Goal: Information Seeking & Learning: Compare options

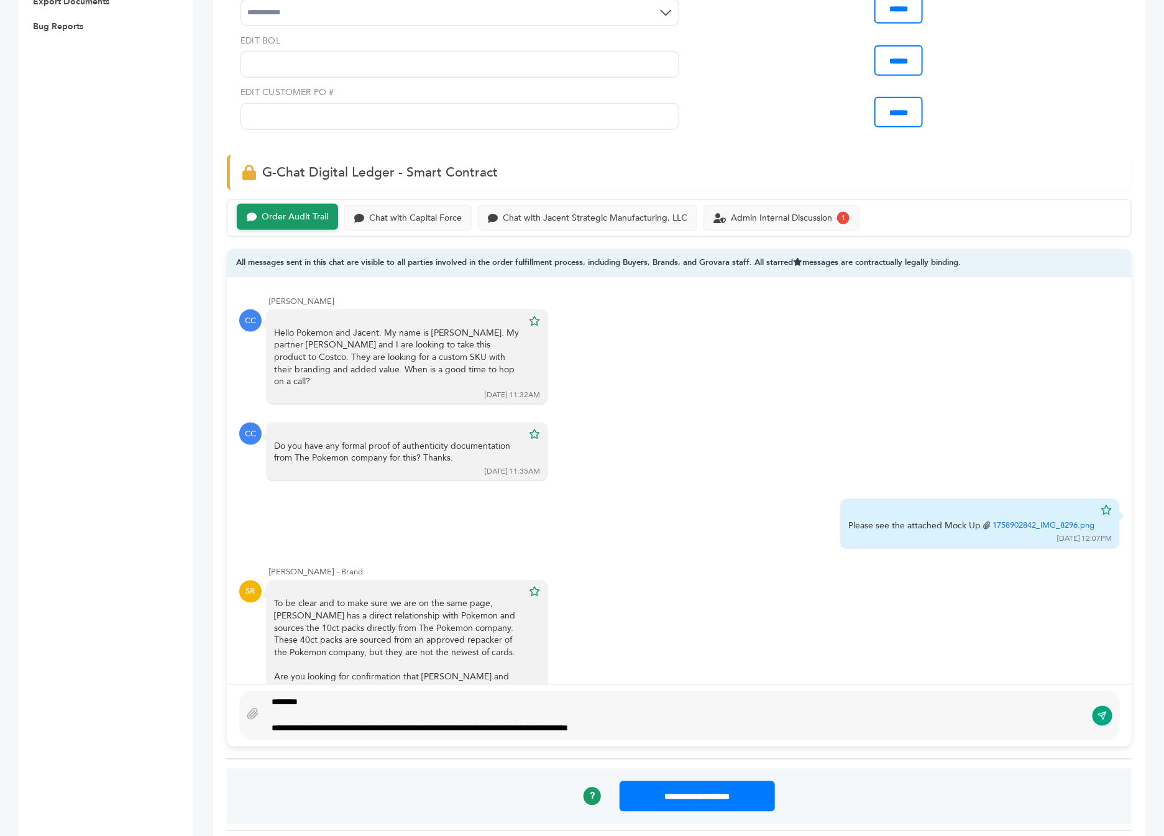
scroll to position [40, 0]
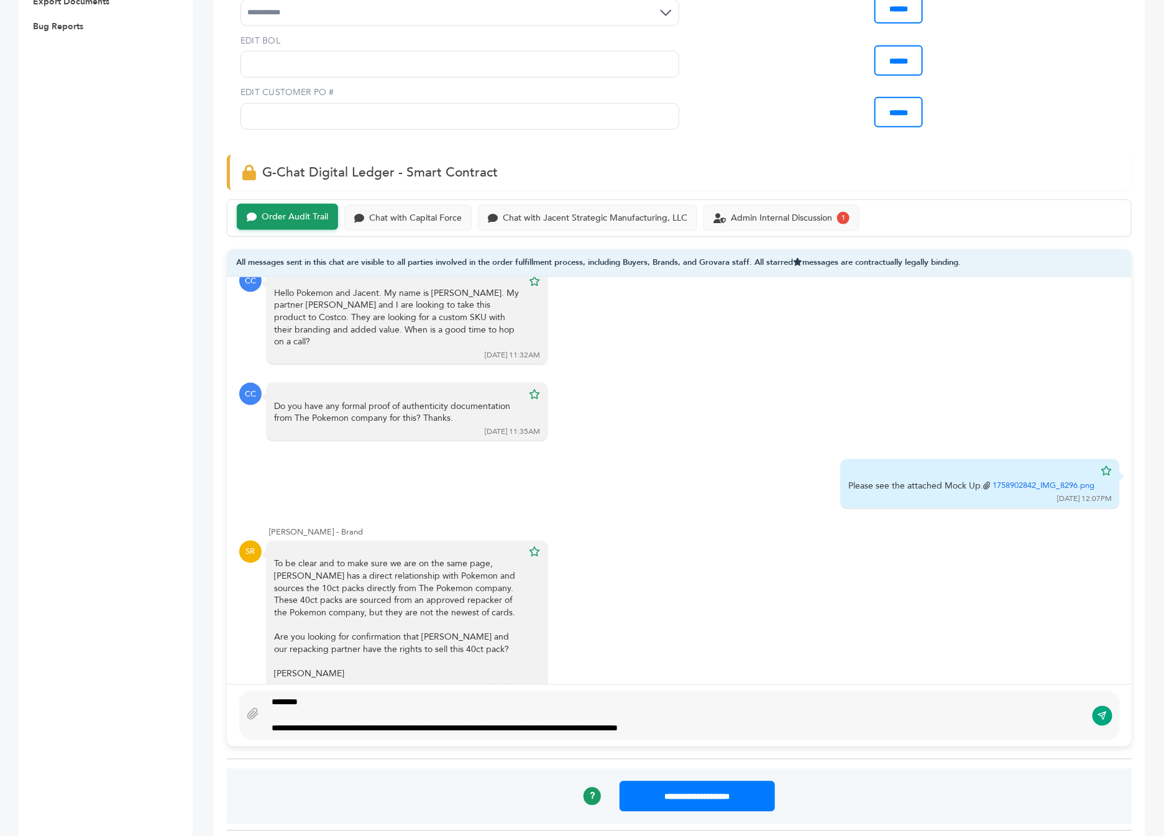
click at [724, 722] on div "**********" at bounding box center [676, 728] width 809 height 13
click at [694, 722] on div "**********" at bounding box center [676, 728] width 809 height 13
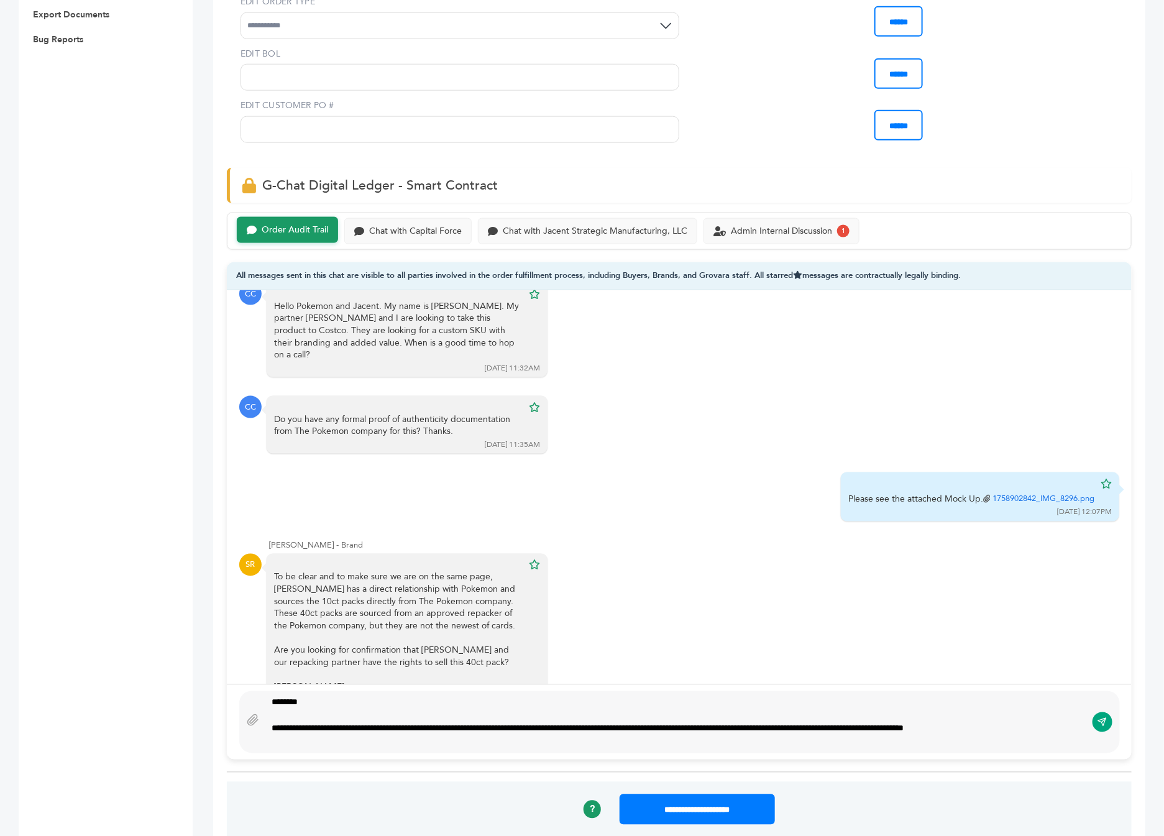
scroll to position [681, 0]
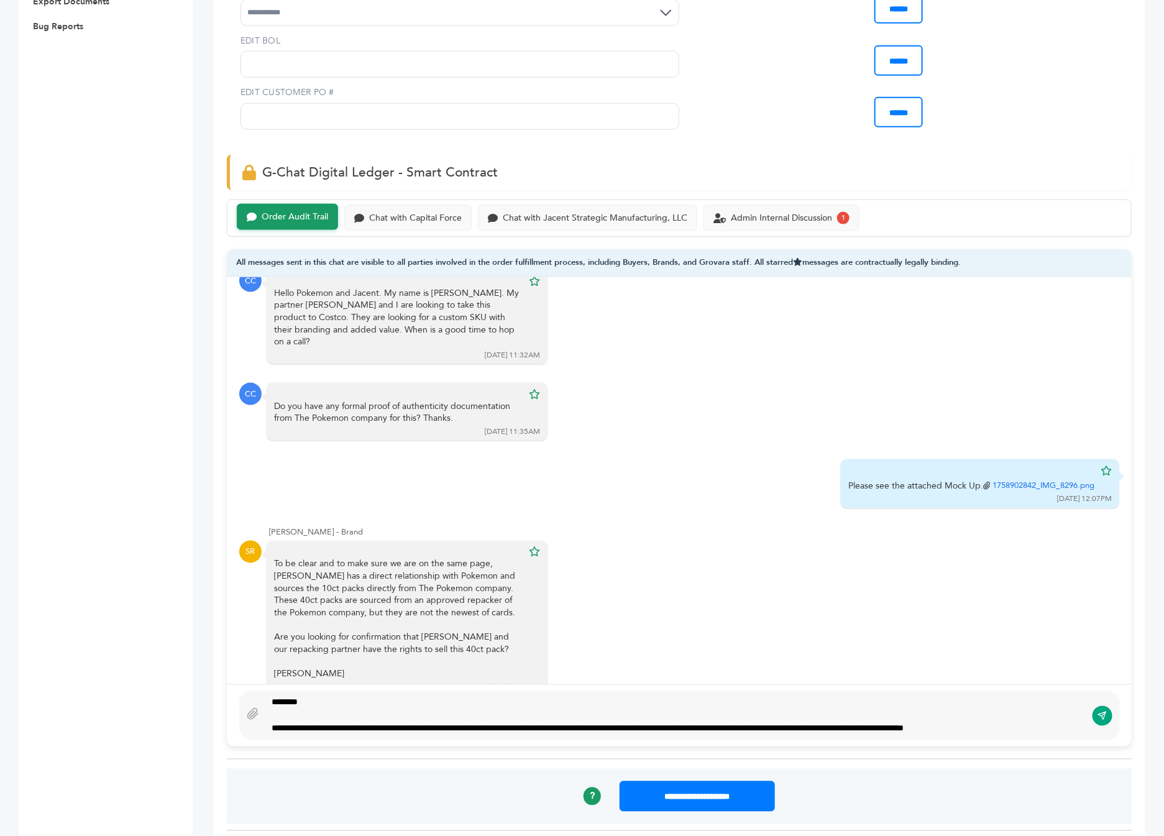
click at [410, 722] on div "**********" at bounding box center [676, 728] width 809 height 13
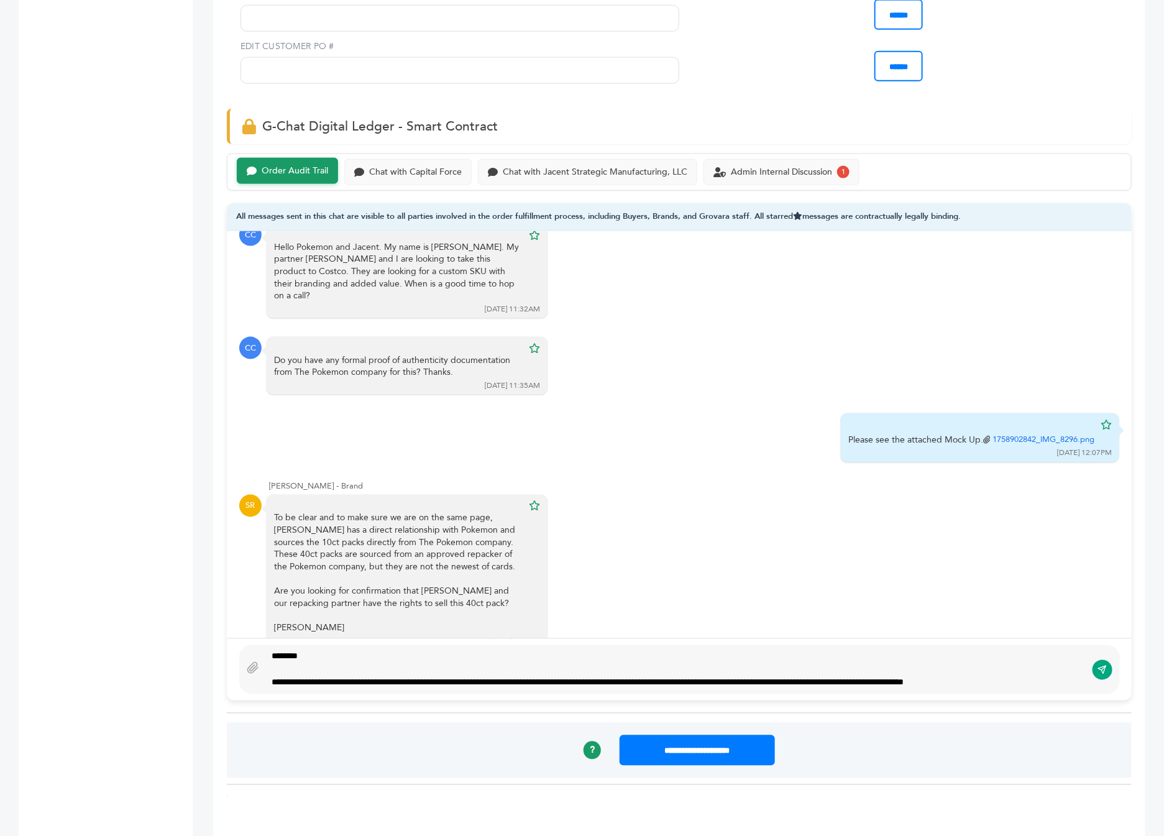
scroll to position [728, 0]
click at [1083, 656] on div "**********" at bounding box center [675, 668] width 821 height 39
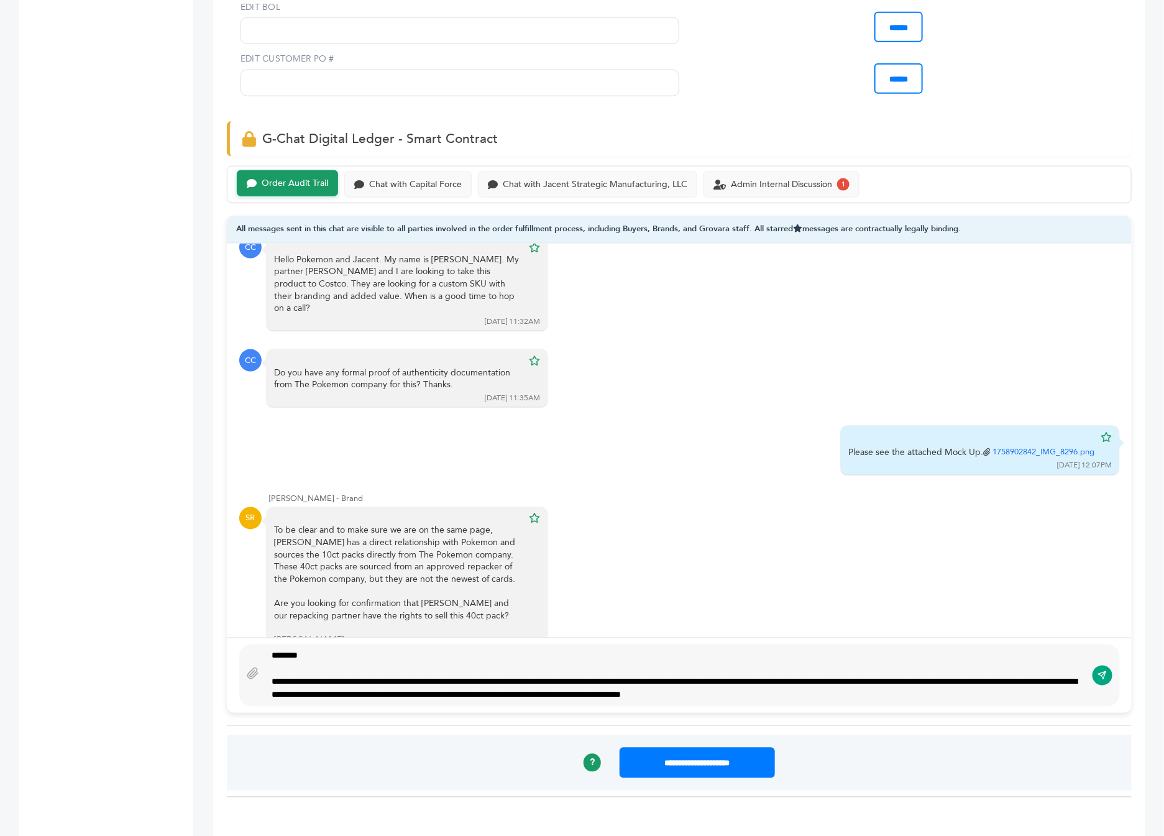
click at [771, 676] on div "**********" at bounding box center [676, 689] width 809 height 26
click at [260, 651] on div "**********" at bounding box center [679, 675] width 881 height 62
click at [252, 667] on icon at bounding box center [253, 673] width 12 height 12
click at [0, 0] on input "file" at bounding box center [0, 0] width 0 height 0
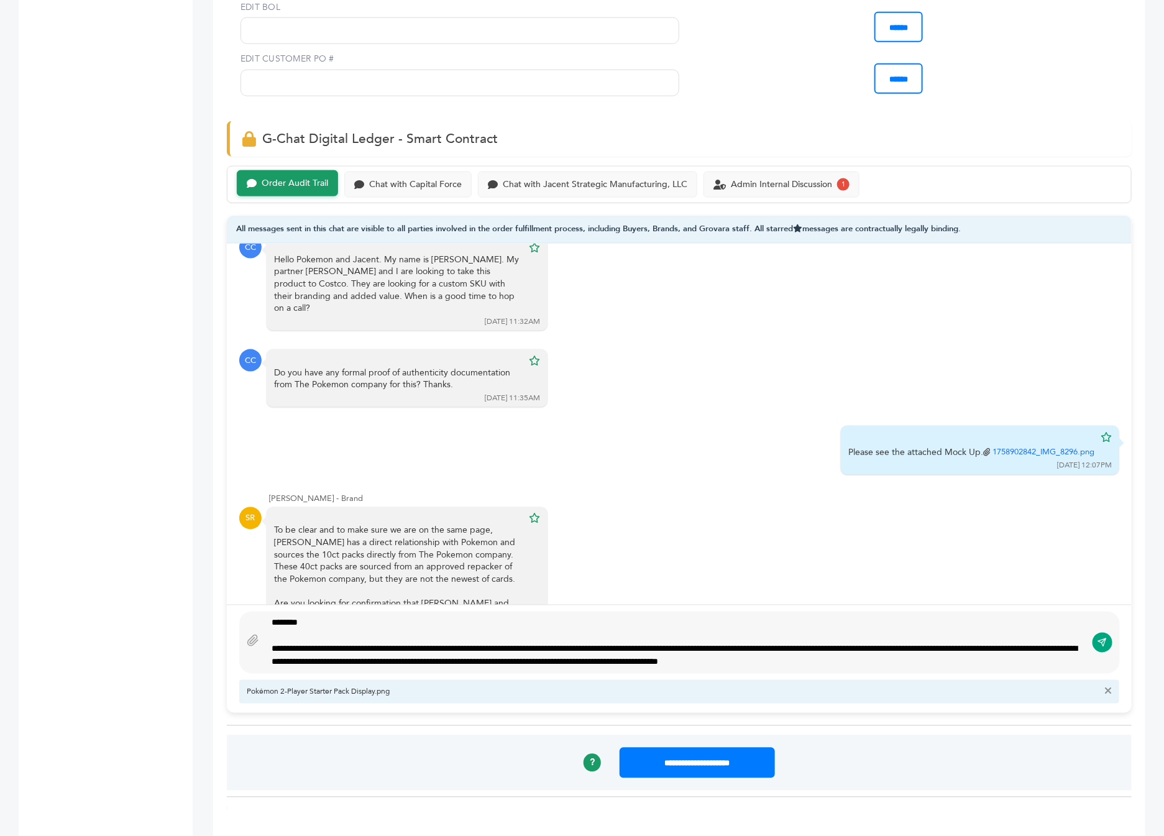
click at [994, 643] on div "**********" at bounding box center [676, 656] width 809 height 26
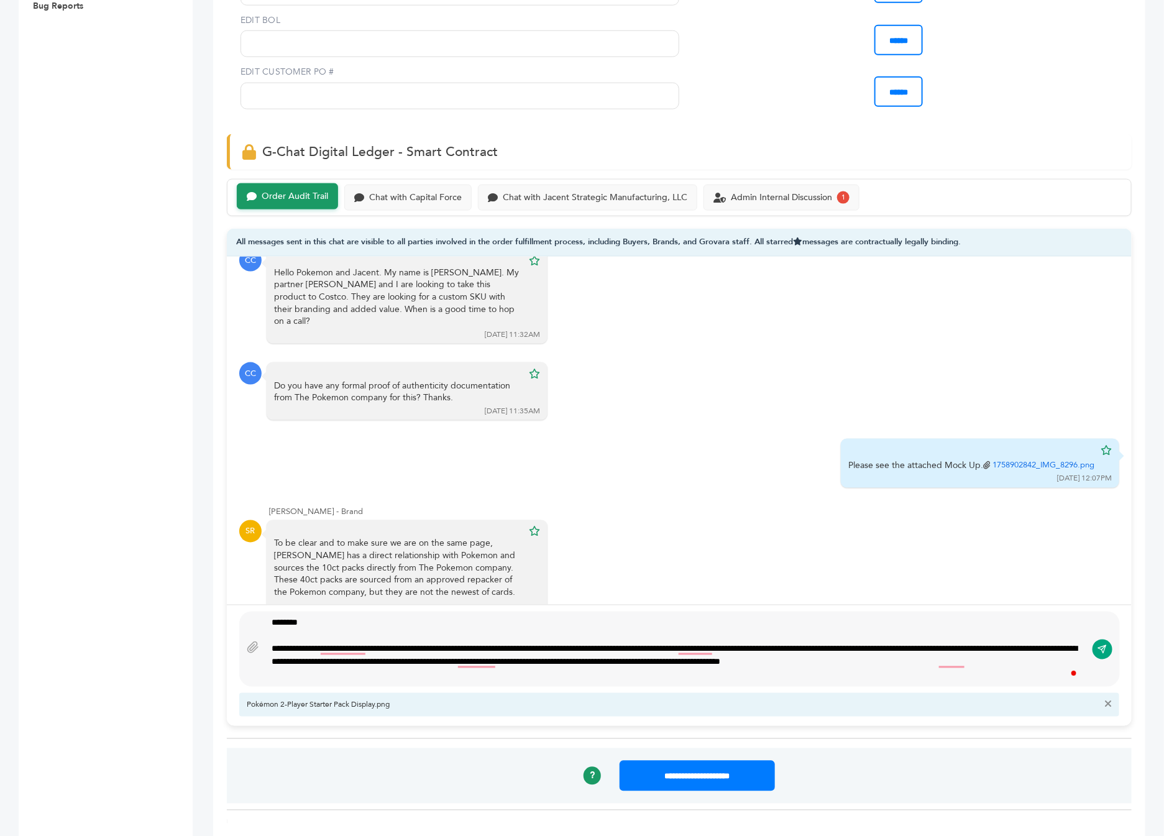
scroll to position [16, 0]
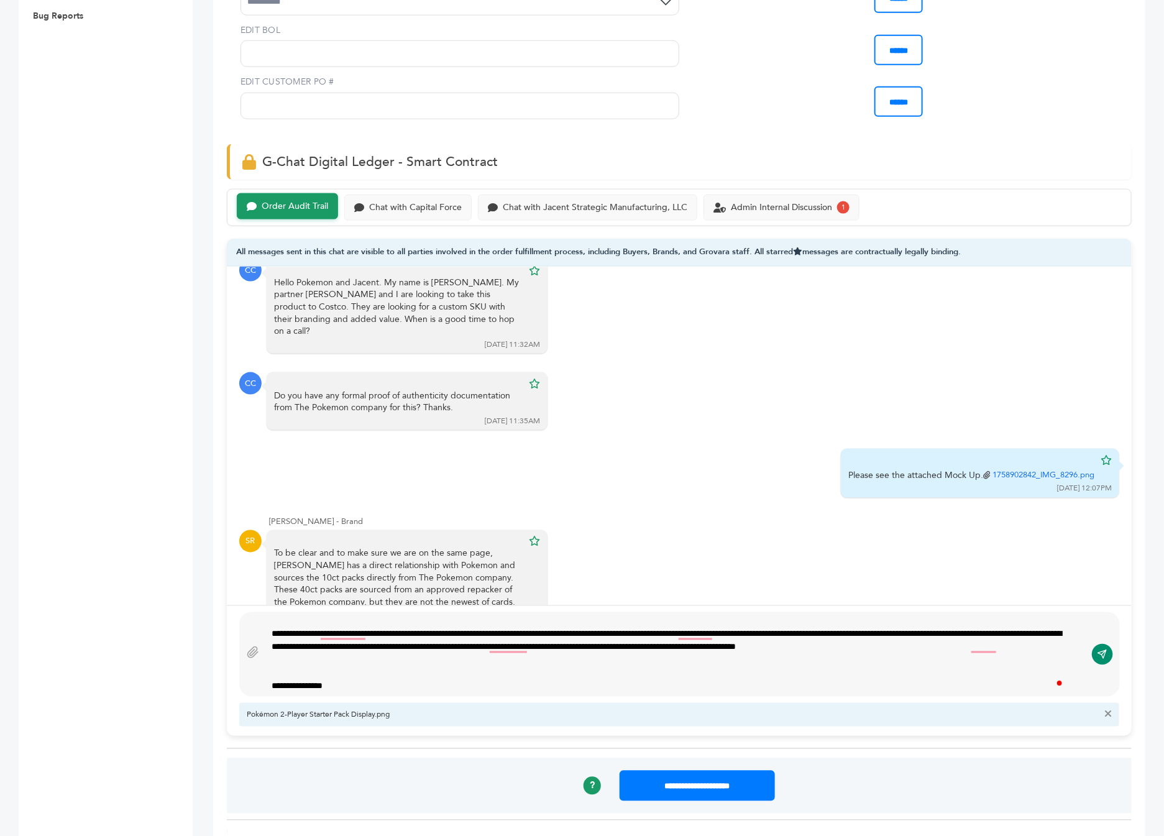
click at [1099, 649] on icon "submit" at bounding box center [1103, 654] width 10 height 11
click at [525, 630] on div "**********" at bounding box center [669, 647] width 794 height 39
click at [1109, 644] on button "submit" at bounding box center [1102, 654] width 21 height 21
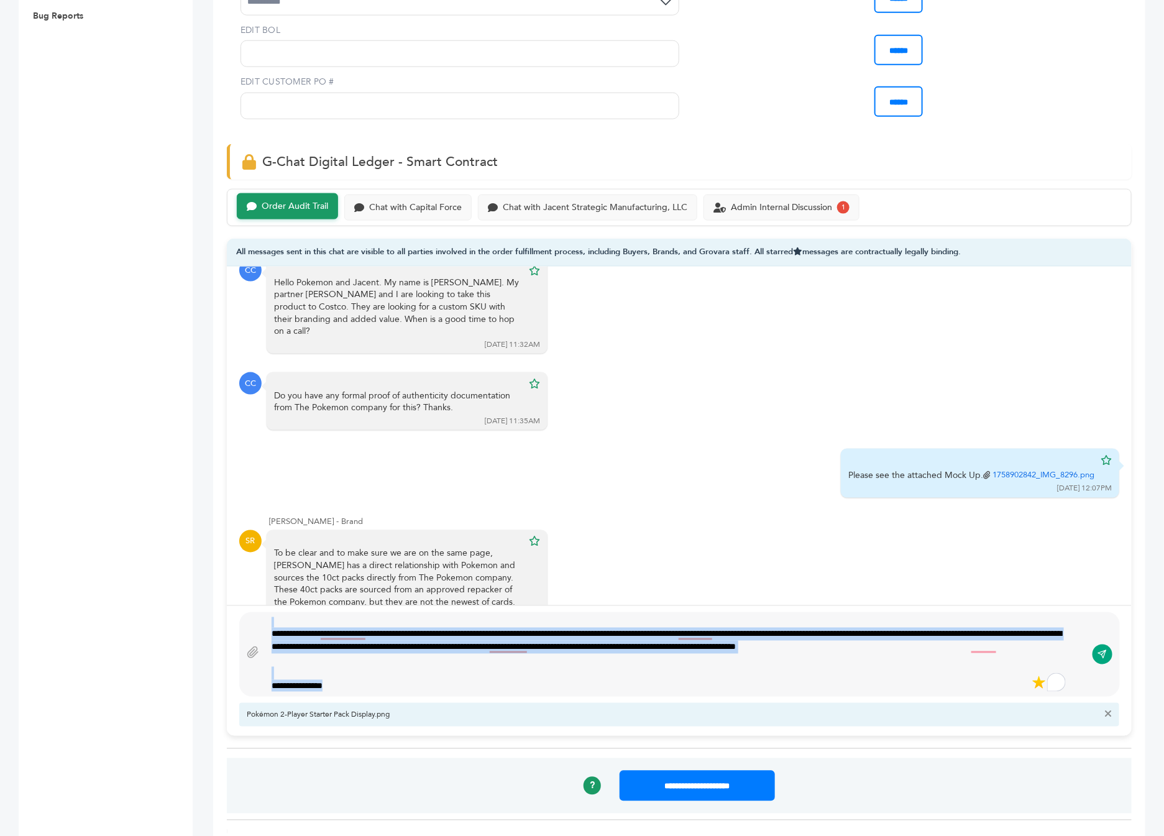
scroll to position [0, 0]
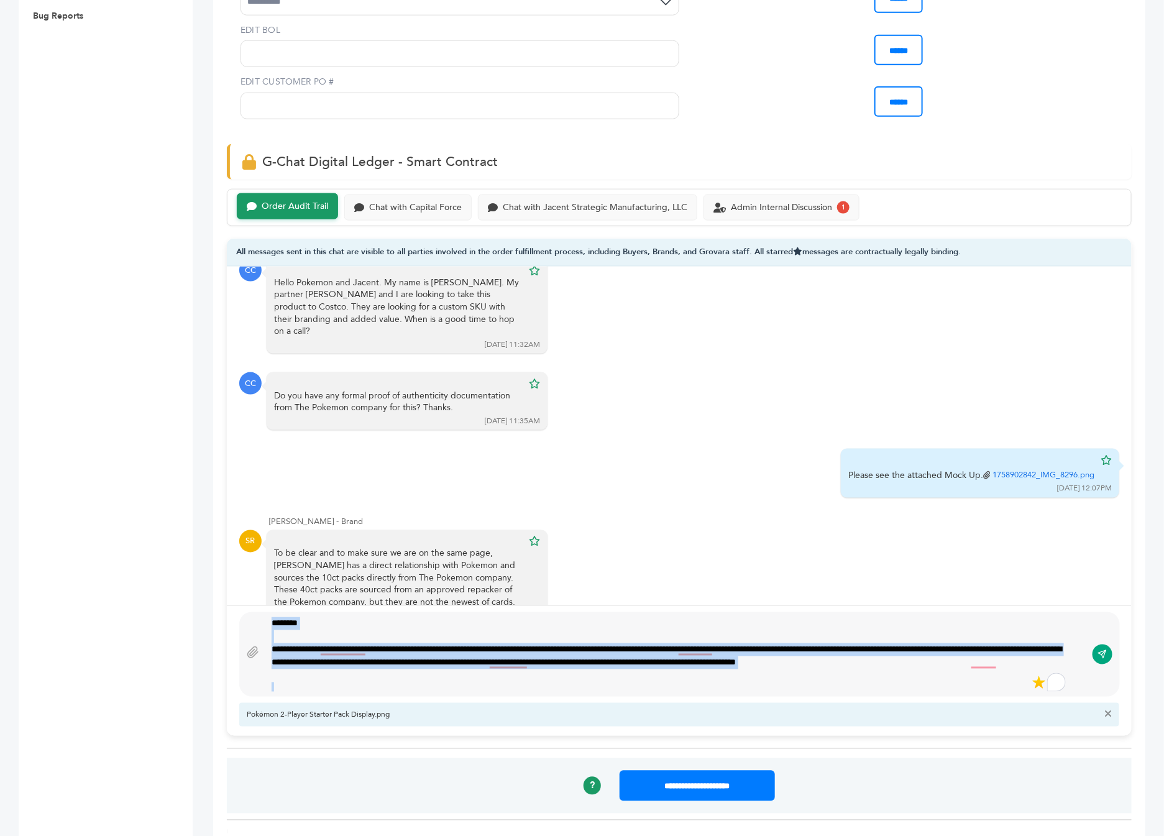
drag, startPoint x: 355, startPoint y: 662, endPoint x: 203, endPoint y: 534, distance: 198.9
click at [203, 534] on div "Peter Groverman - 2062 login(s) Sample Orders (1062) Purchase Order (1038) Requ…" at bounding box center [582, 848] width 1164 height 2844
type textarea "****"
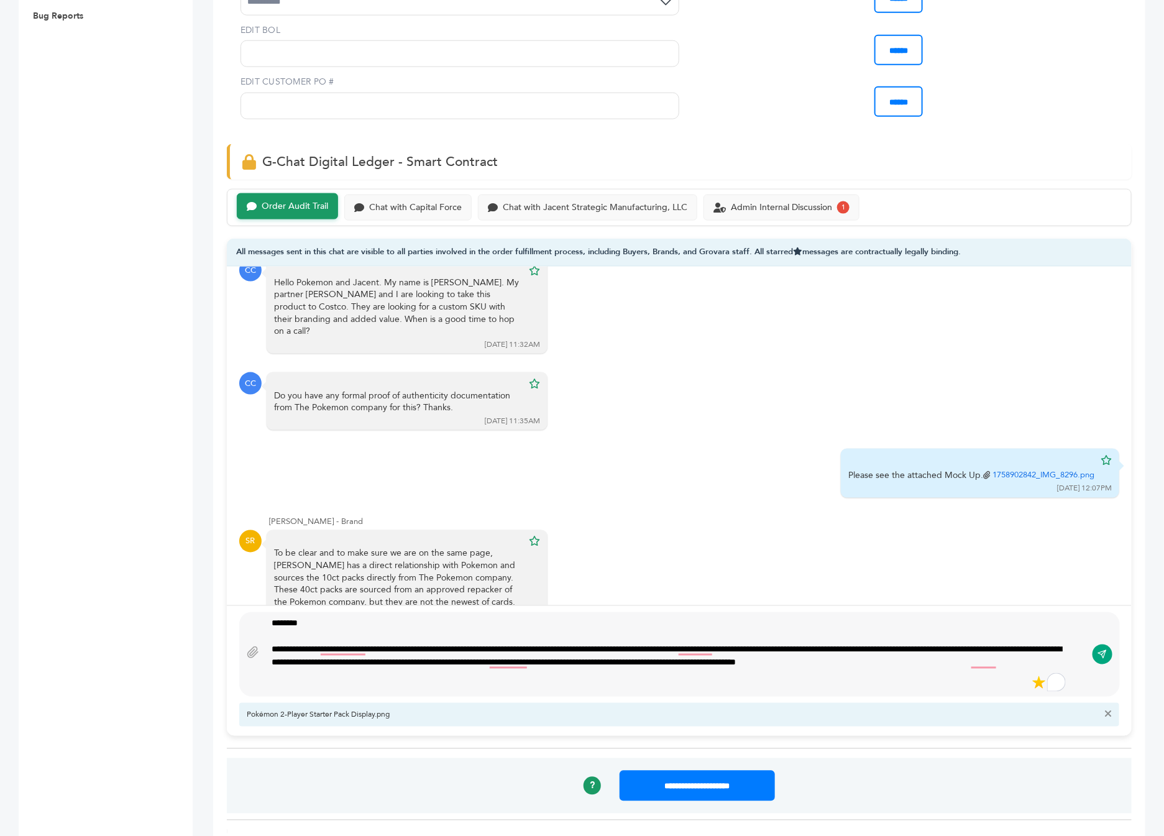
scroll to position [750, 0]
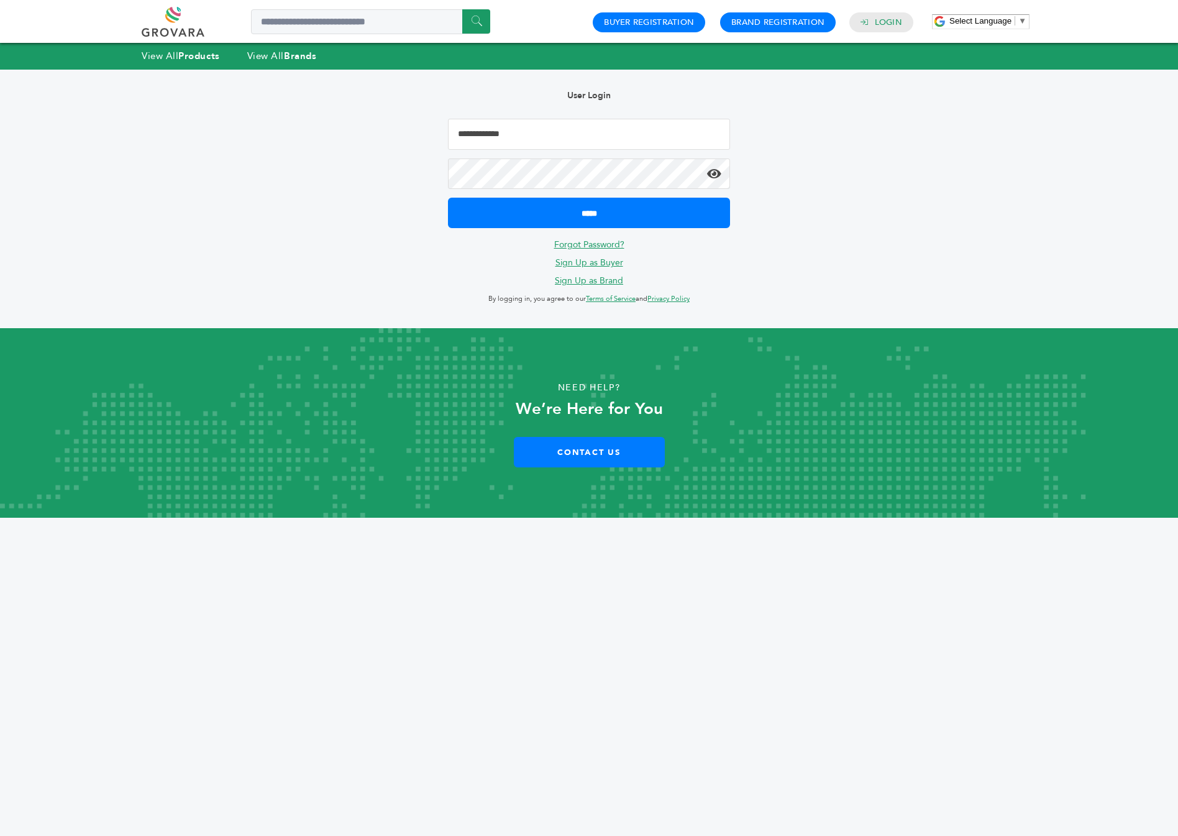
click at [497, 125] on input "Email Address" at bounding box center [589, 134] width 282 height 31
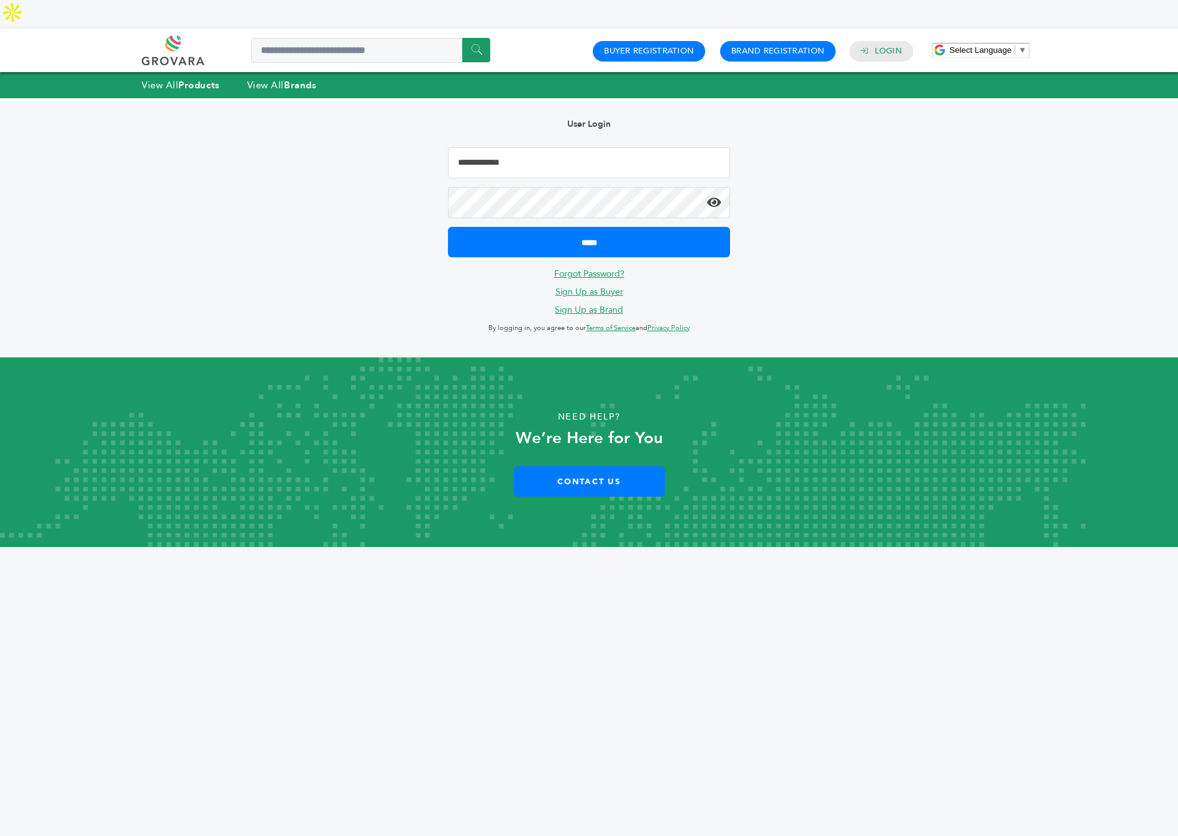
type input "**********"
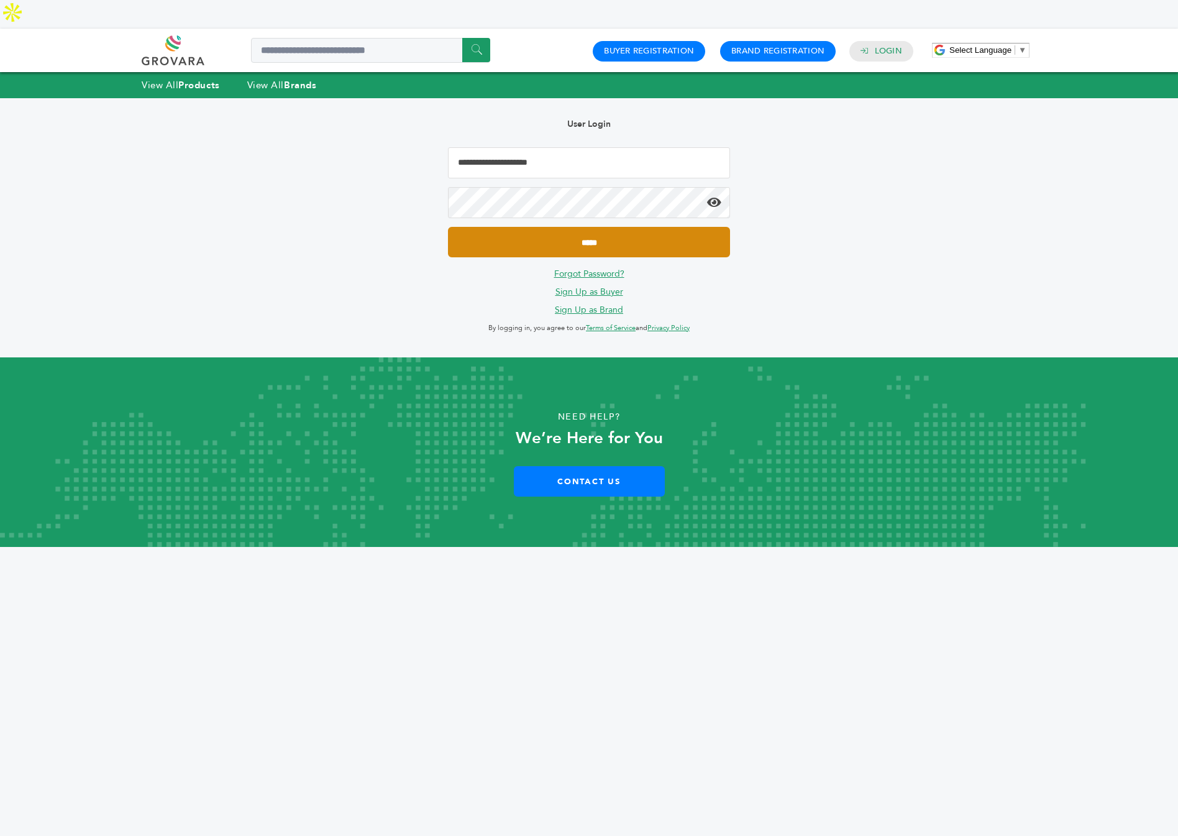
click at [569, 227] on input "*****" at bounding box center [589, 242] width 282 height 30
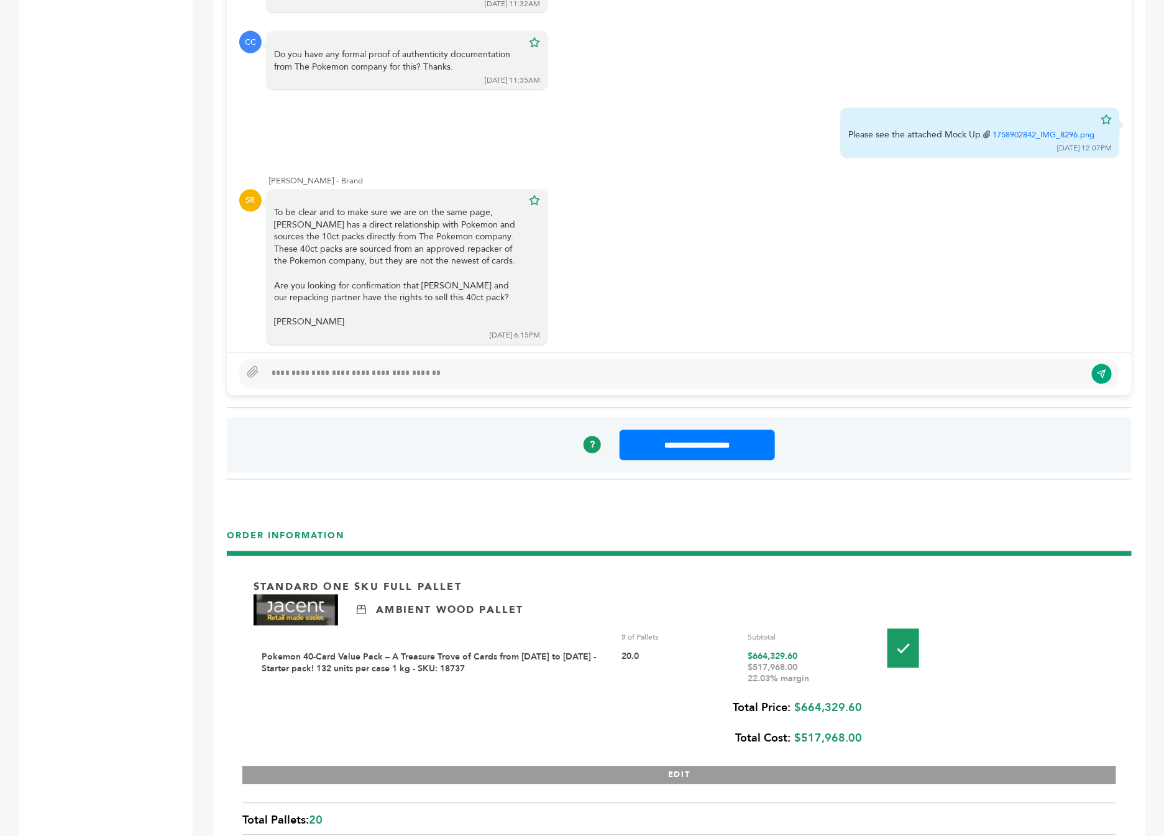
scroll to position [1028, 0]
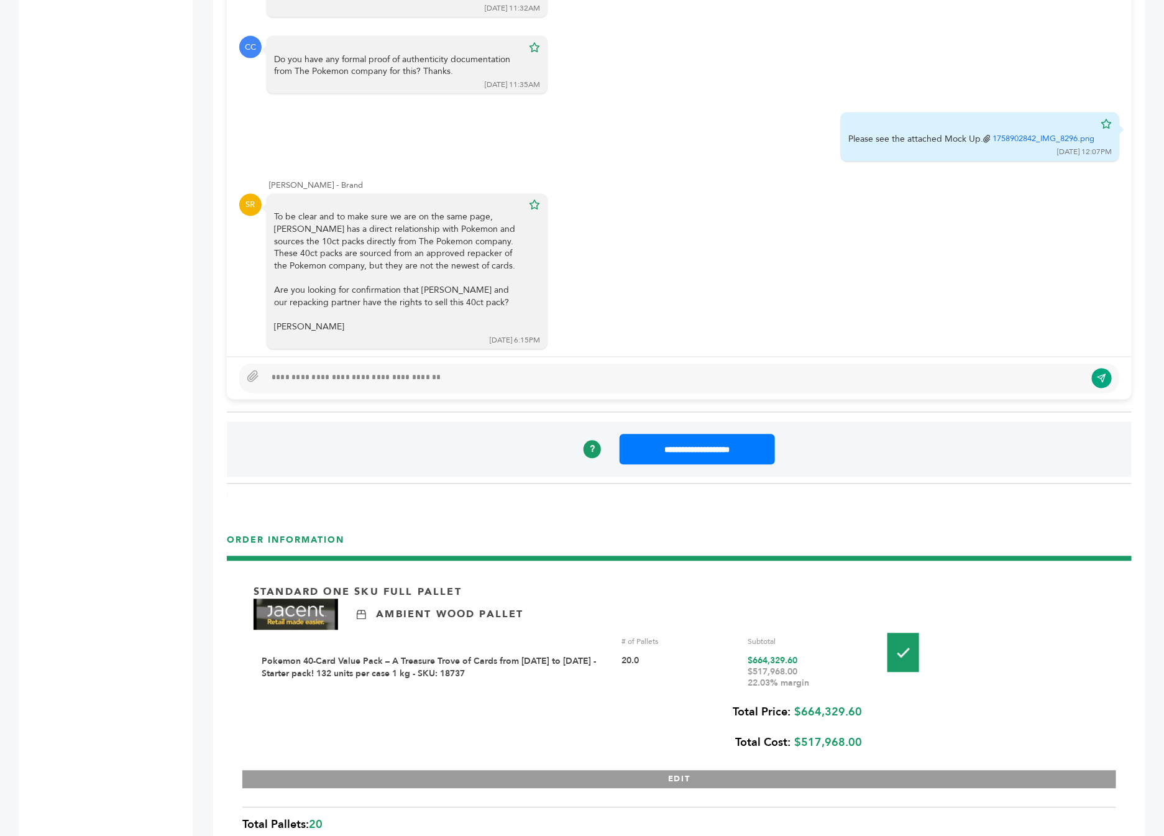
click at [370, 364] on div at bounding box center [679, 379] width 880 height 30
paste div
type textarea "**********"
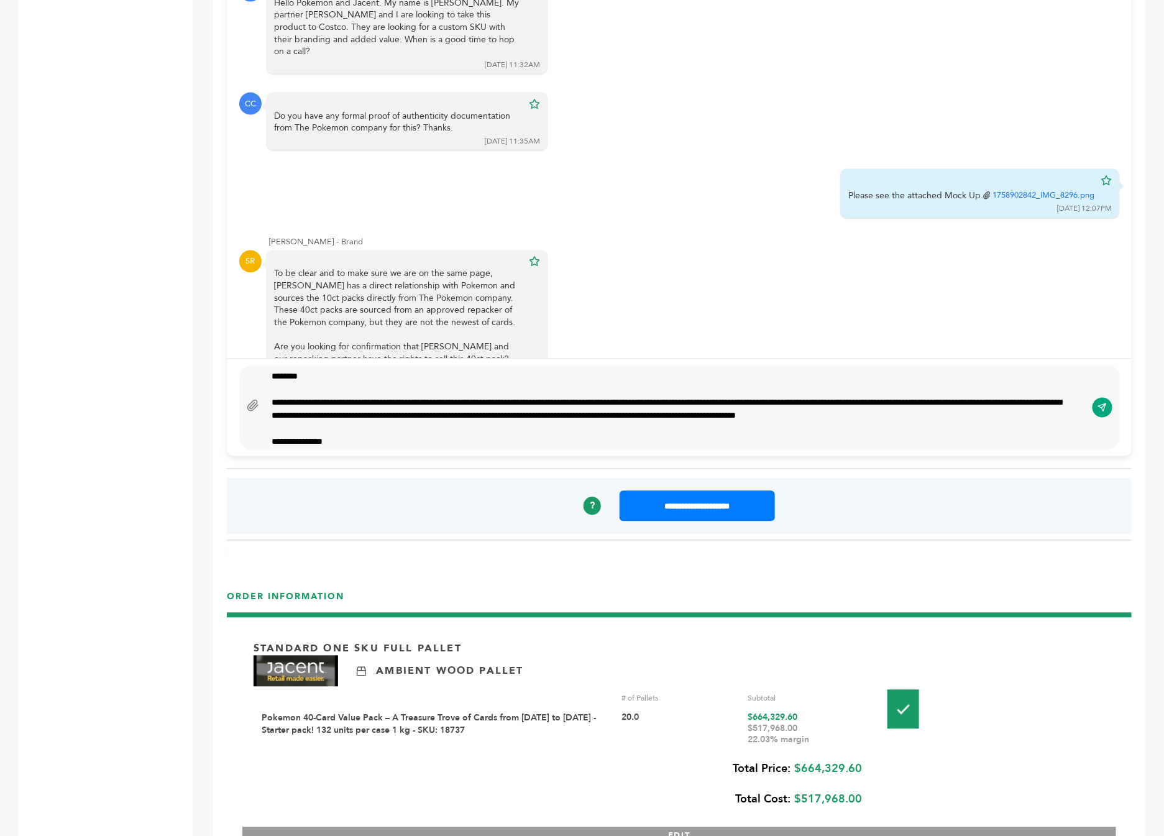
click at [249, 400] on icon at bounding box center [253, 406] width 12 height 12
click at [0, 0] on input "file" at bounding box center [0, 0] width 0 height 0
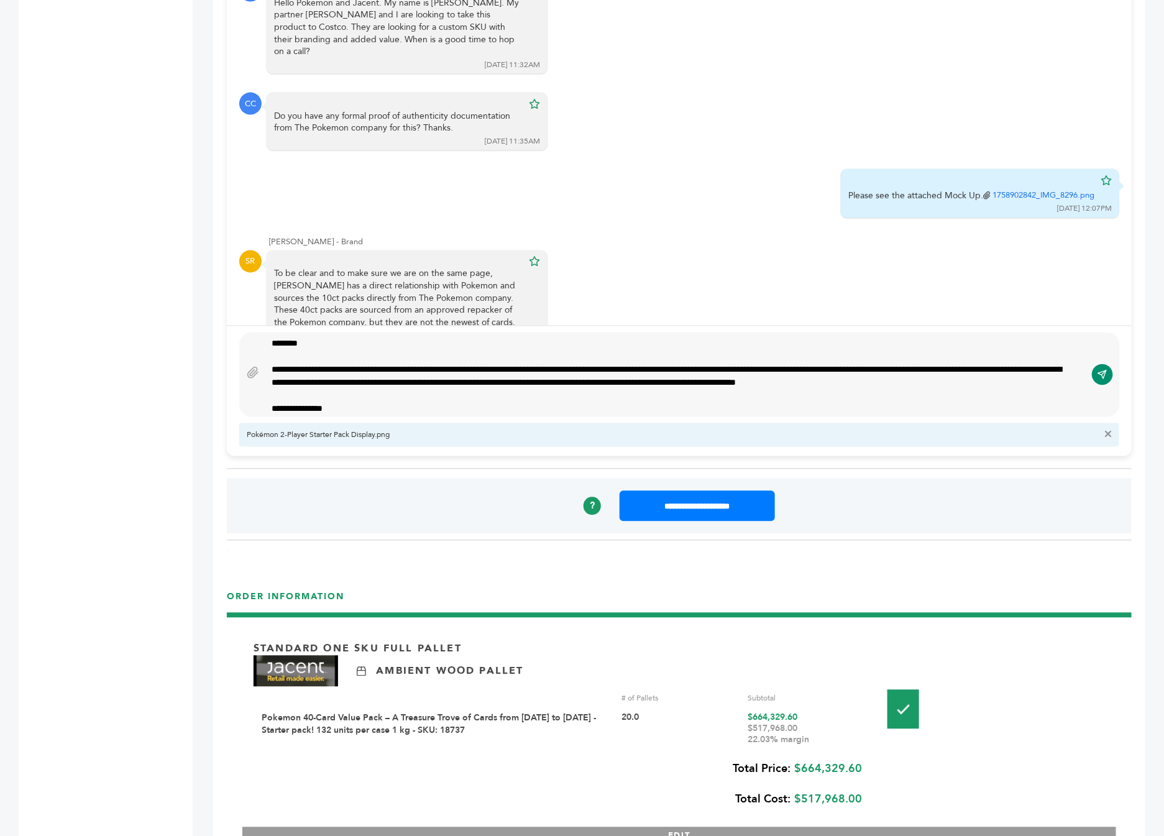
click at [1098, 370] on icon "submit" at bounding box center [1103, 375] width 10 height 11
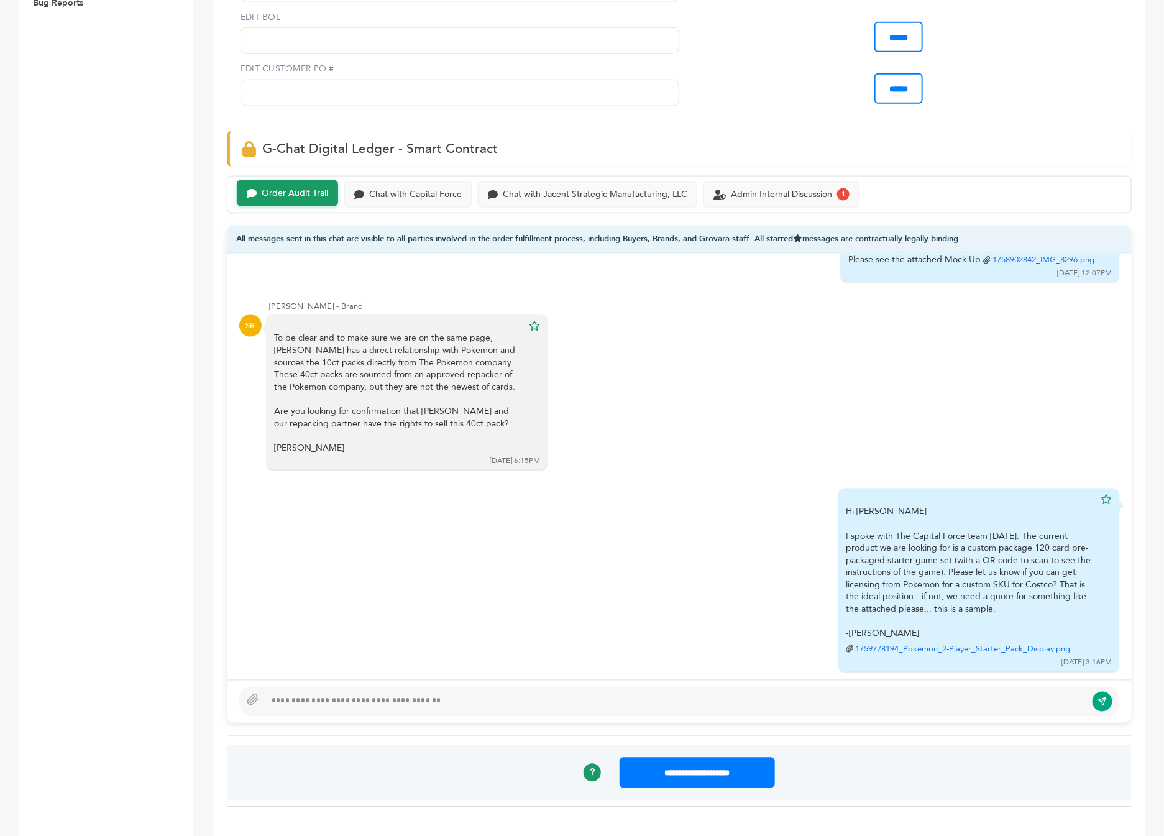
scroll to position [701, 0]
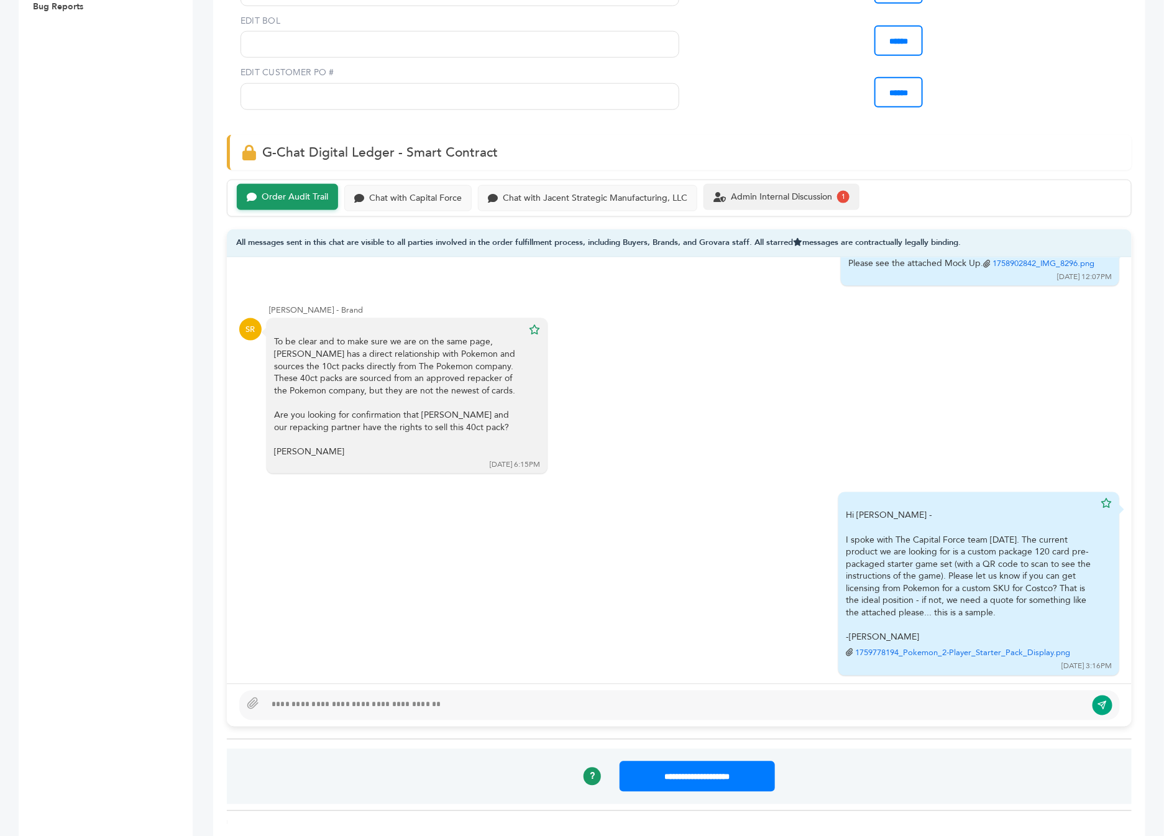
click at [776, 185] on div "Admin Internal Discussion 1" at bounding box center [782, 197] width 156 height 26
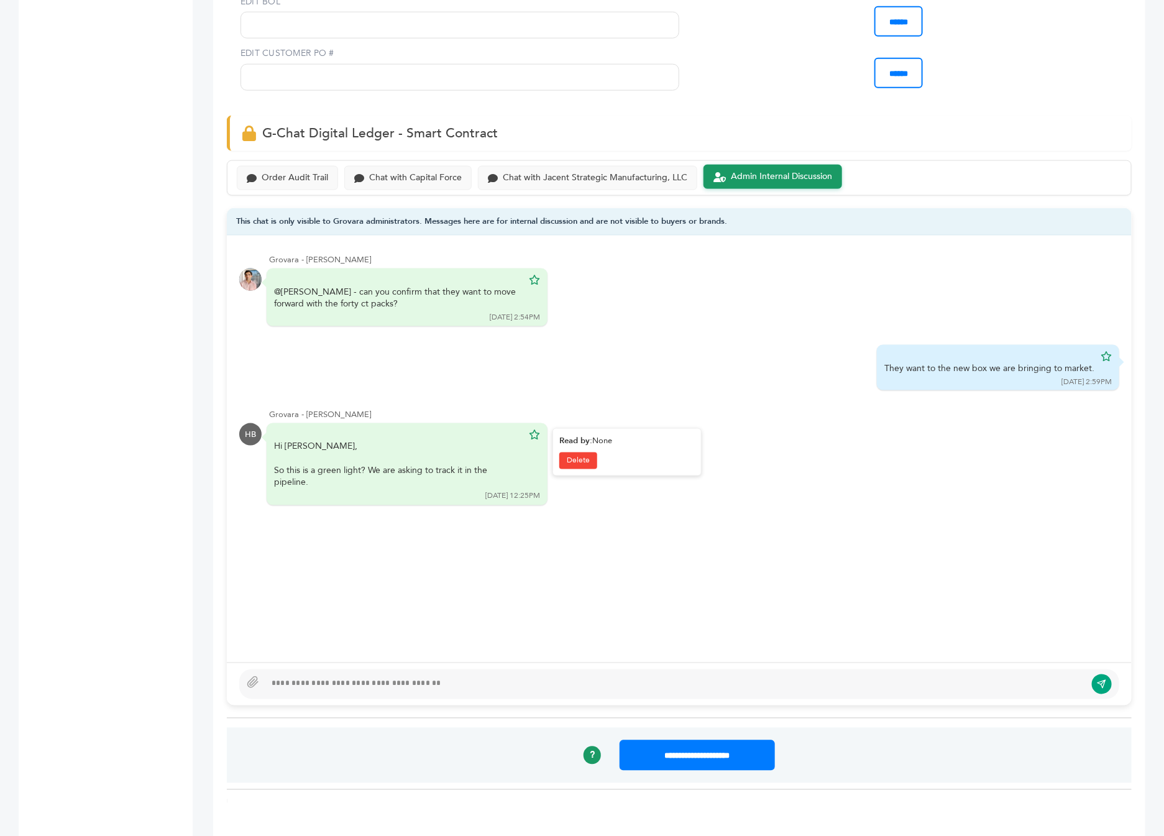
scroll to position [729, 0]
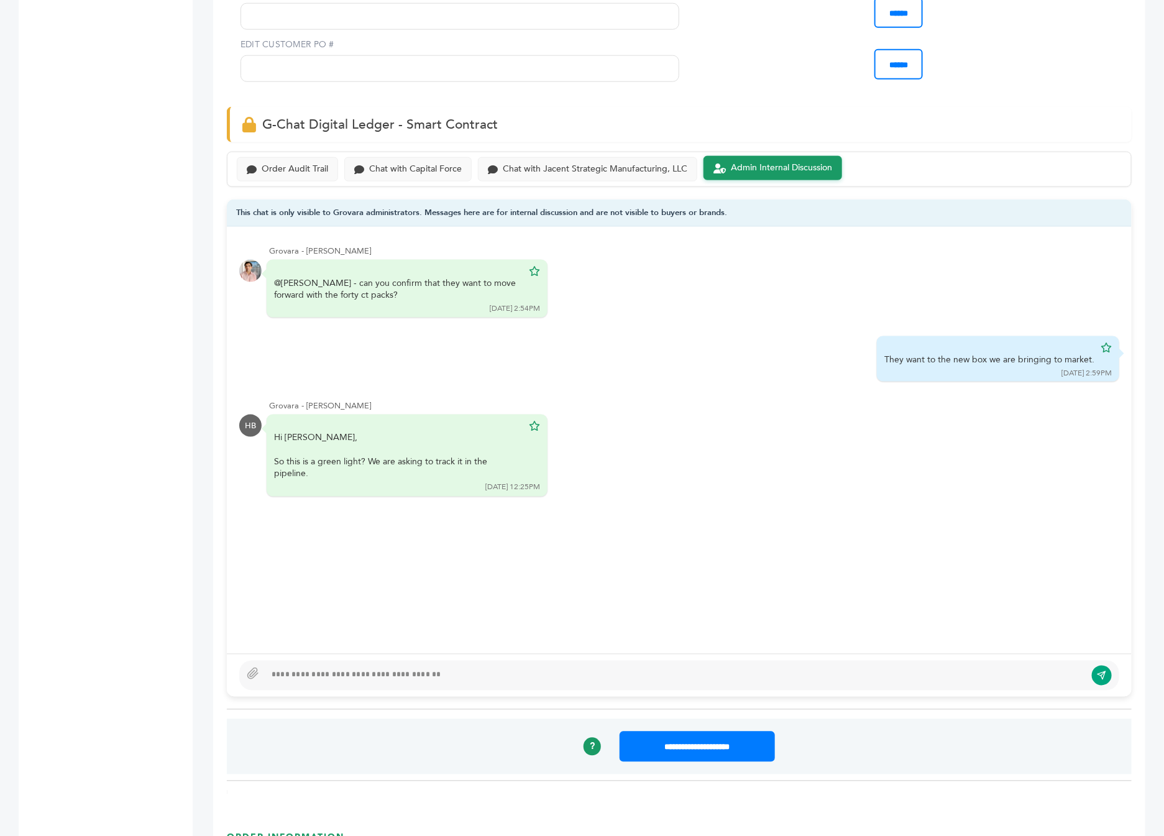
click at [337, 661] on div at bounding box center [679, 676] width 880 height 30
type textarea "**********"
click at [1103, 665] on button "submit" at bounding box center [1102, 675] width 21 height 21
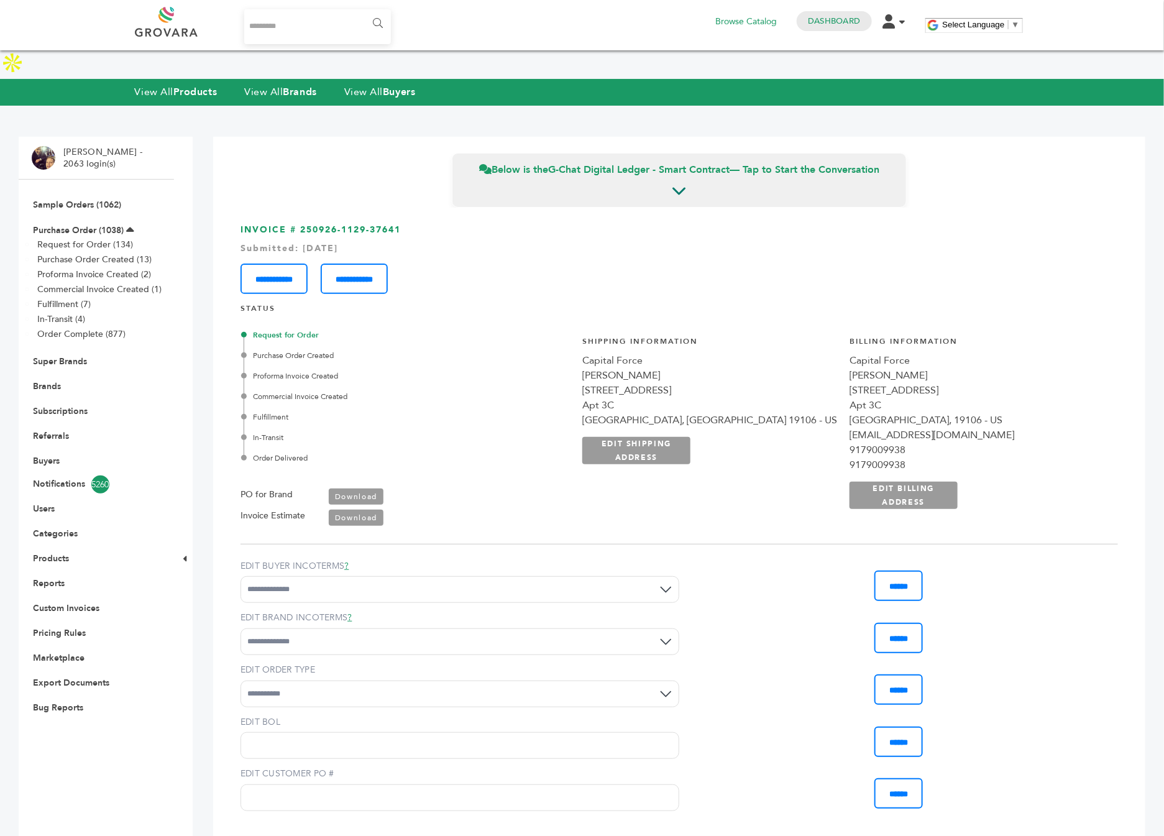
click at [276, 28] on input "Search..." at bounding box center [317, 26] width 147 height 35
type input "*******"
click at [364, 11] on input "******" at bounding box center [378, 23] width 28 height 25
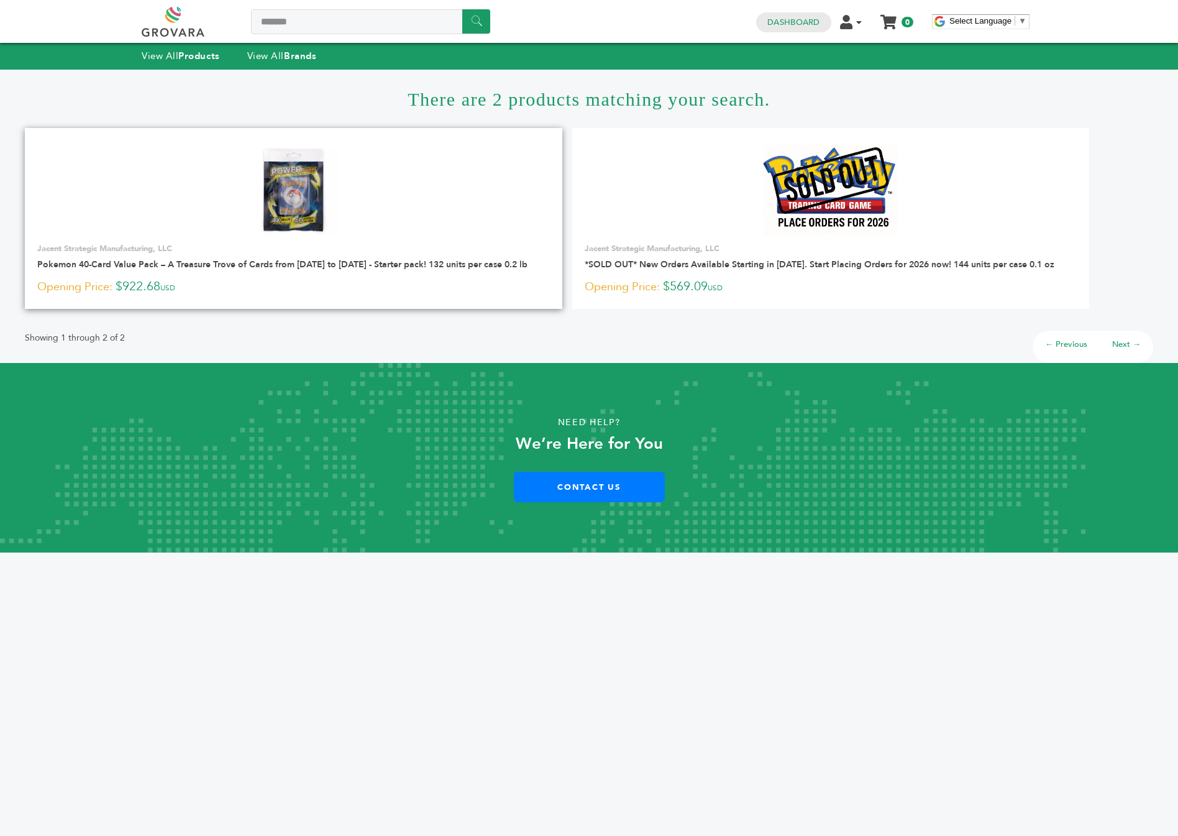
click at [298, 173] on img at bounding box center [294, 190] width 90 height 90
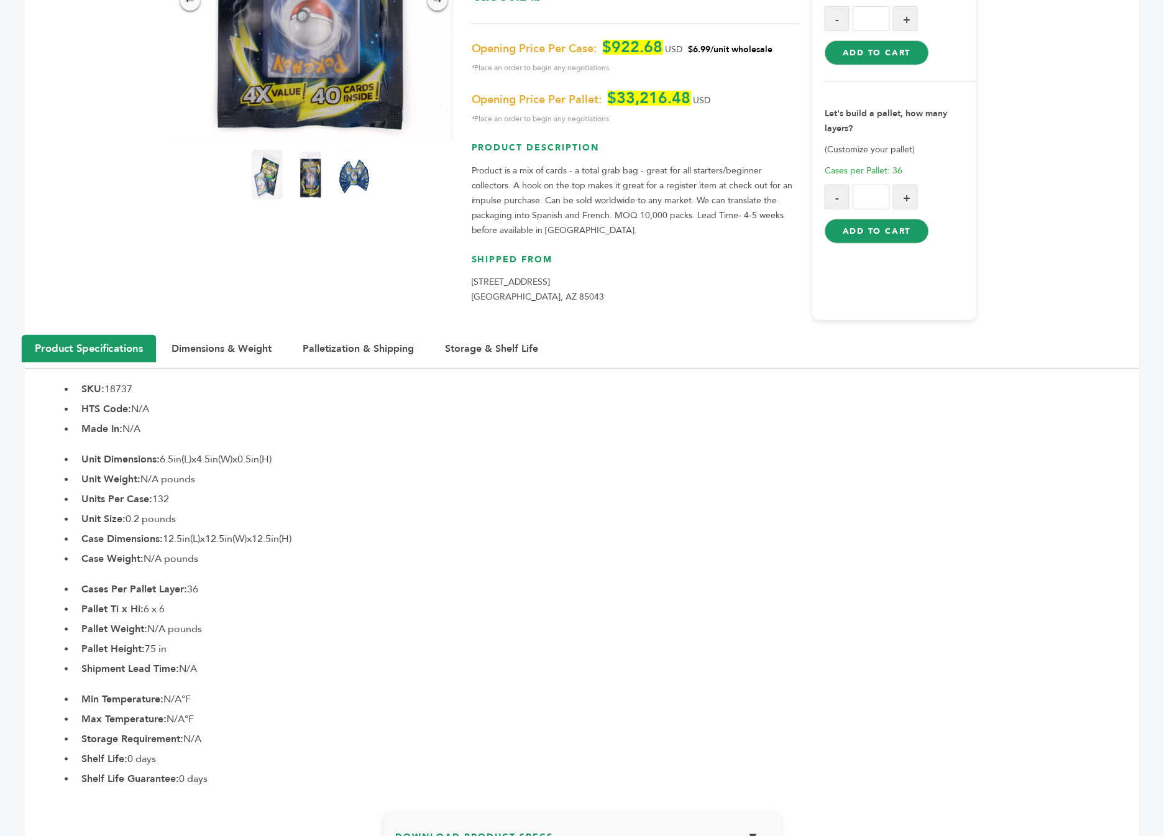
scroll to position [297, 0]
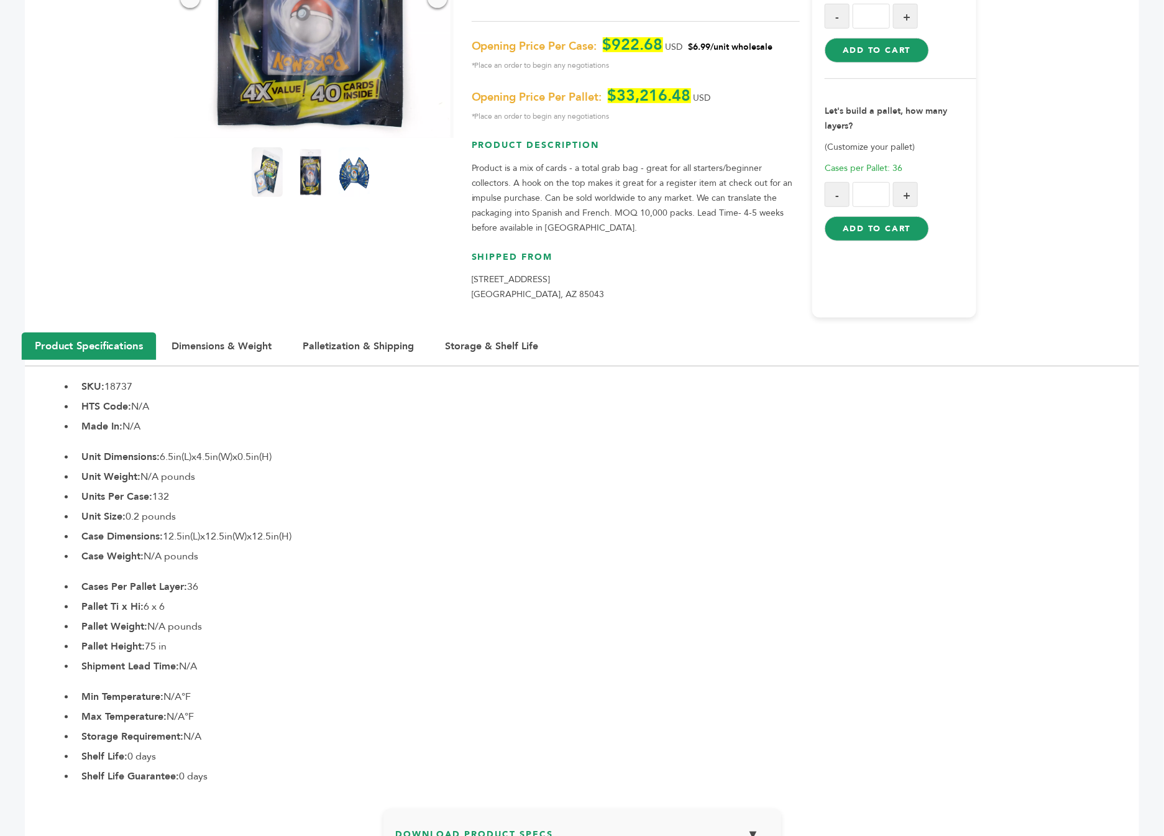
drag, startPoint x: 185, startPoint y: 574, endPoint x: 111, endPoint y: 564, distance: 74.5
click at [90, 599] on li "Pallet Ti x Hi: 6 x 6" at bounding box center [607, 606] width 1064 height 15
drag, startPoint x: 218, startPoint y: 552, endPoint x: 66, endPoint y: 550, distance: 152.3
click at [75, 579] on li "Cases Per Pallet Layer: 36" at bounding box center [607, 586] width 1064 height 15
drag, startPoint x: 168, startPoint y: 570, endPoint x: 68, endPoint y: 577, distance: 100.3
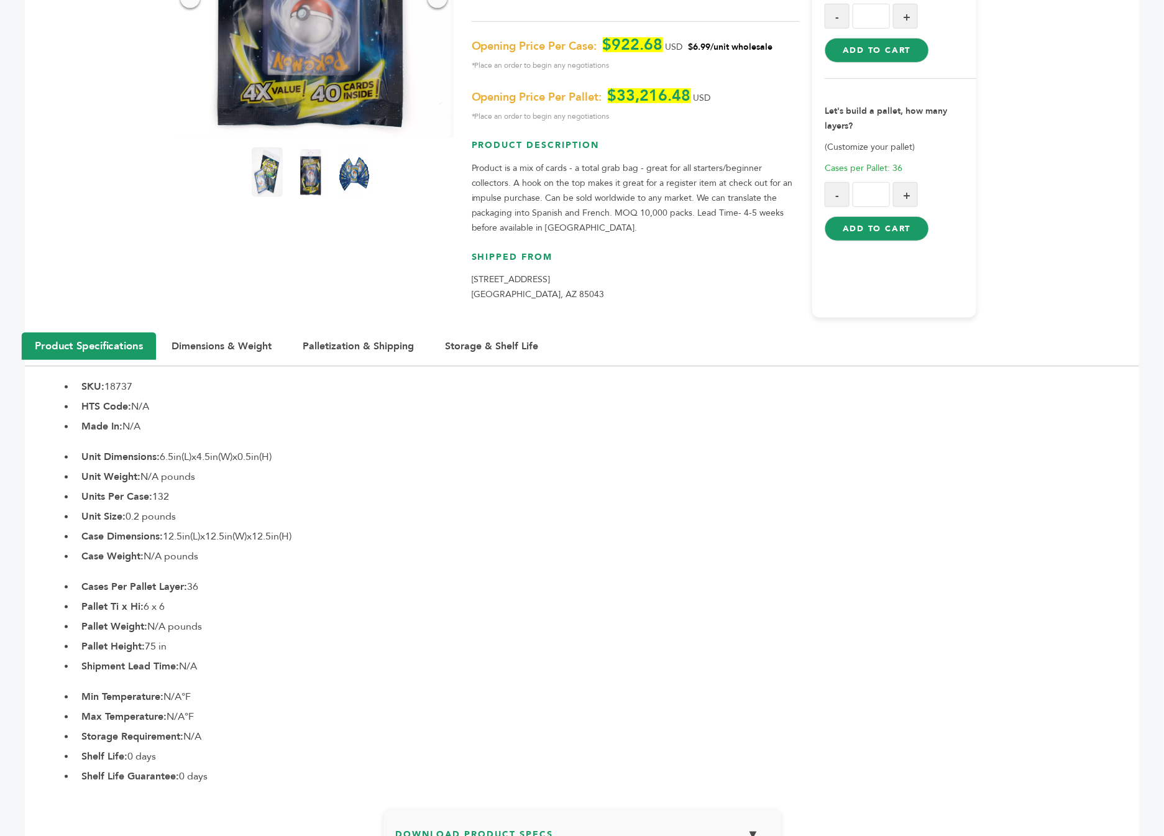
click at [68, 579] on div "Cases Per Pallet Layer: 36 Pallet Ti x Hi: 6 x 6 Pallet Weight: N/A pounds Pall…" at bounding box center [582, 626] width 1114 height 94
click at [180, 599] on li "Pallet Ti x Hi: 6 x 6" at bounding box center [607, 606] width 1064 height 15
drag, startPoint x: 180, startPoint y: 579, endPoint x: 67, endPoint y: 579, distance: 113.1
click at [67, 579] on div "Cases Per Pallet Layer: 36 Pallet Ti x Hi: 6 x 6 Pallet Weight: N/A pounds Pall…" at bounding box center [582, 626] width 1114 height 94
click at [245, 332] on button "Dimensions & Weight" at bounding box center [221, 345] width 131 height 27
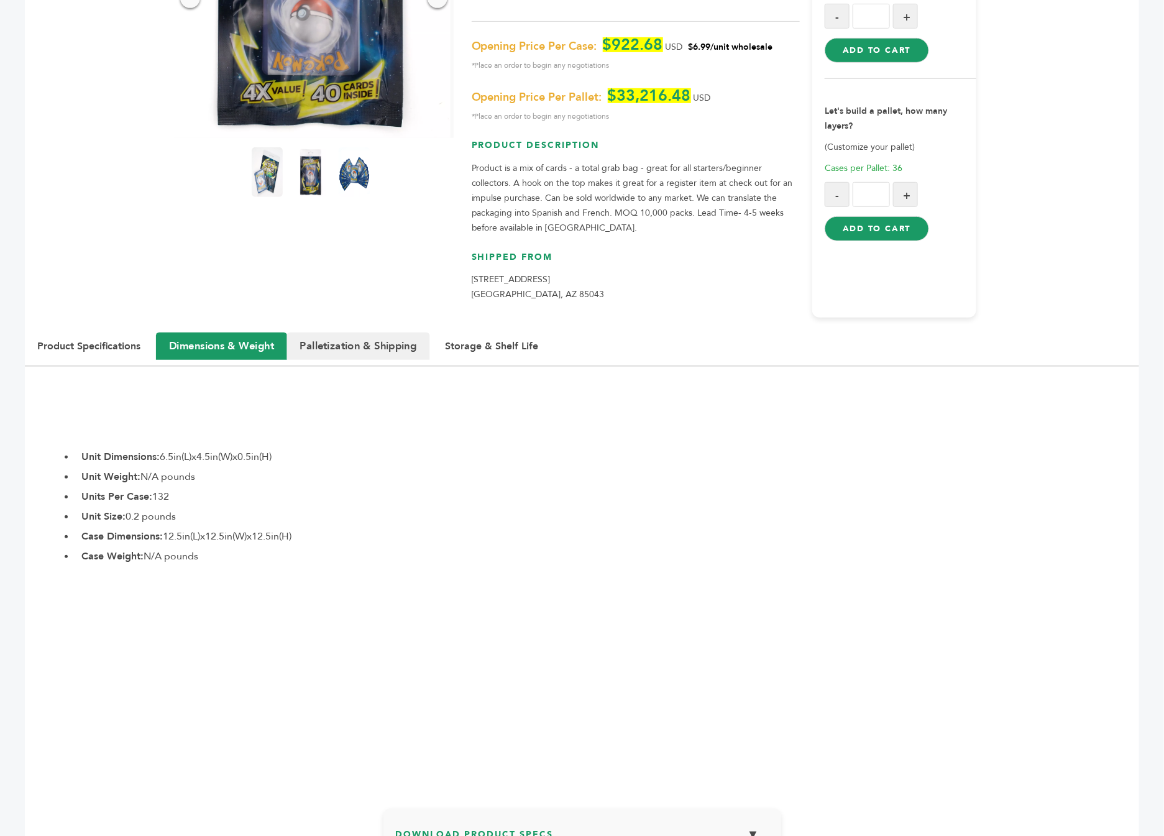
click at [364, 332] on button "Palletization & Shipping" at bounding box center [358, 345] width 143 height 27
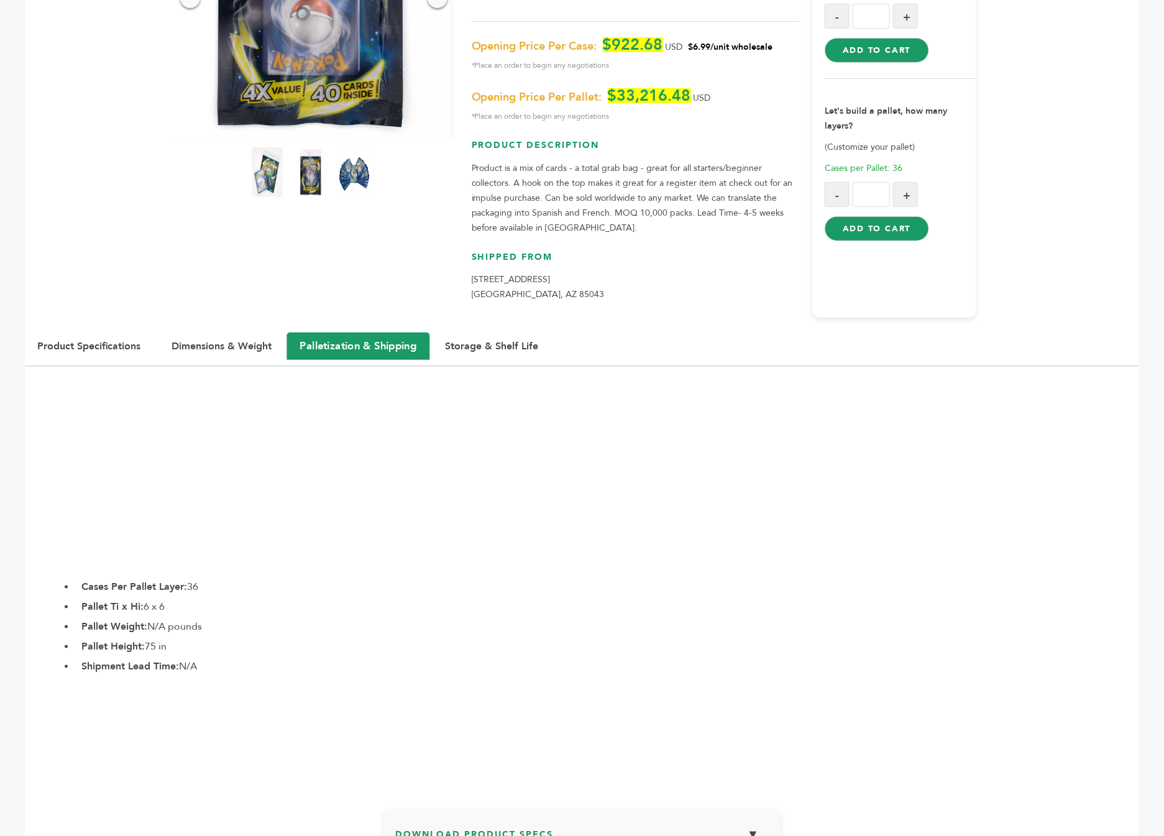
click at [204, 579] on li "Cases Per Pallet Layer: 36" at bounding box center [607, 586] width 1064 height 15
drag, startPoint x: 211, startPoint y: 554, endPoint x: 123, endPoint y: 559, distance: 88.4
click at [75, 579] on li "Cases Per Pallet Layer: 36" at bounding box center [607, 586] width 1064 height 15
click at [207, 579] on li "Cases Per Pallet Layer: 36" at bounding box center [607, 586] width 1064 height 15
drag, startPoint x: 183, startPoint y: 559, endPoint x: 159, endPoint y: 559, distance: 24.2
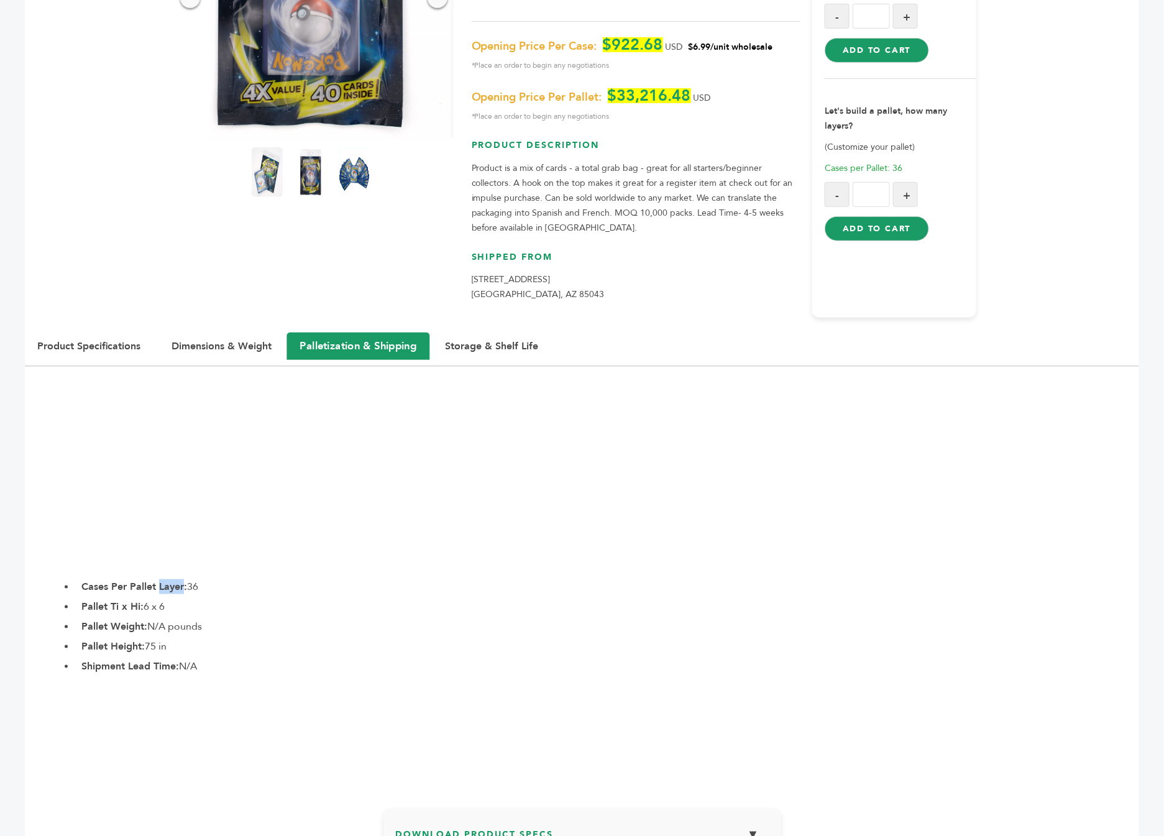
click at [159, 580] on b "Cases Per Pallet Layer:" at bounding box center [134, 587] width 106 height 14
click at [178, 580] on b "Cases Per Pallet Layer:" at bounding box center [134, 587] width 106 height 14
drag, startPoint x: 181, startPoint y: 556, endPoint x: 79, endPoint y: 559, distance: 102.0
click at [79, 579] on li "Cases Per Pallet Layer: 36" at bounding box center [607, 586] width 1064 height 15
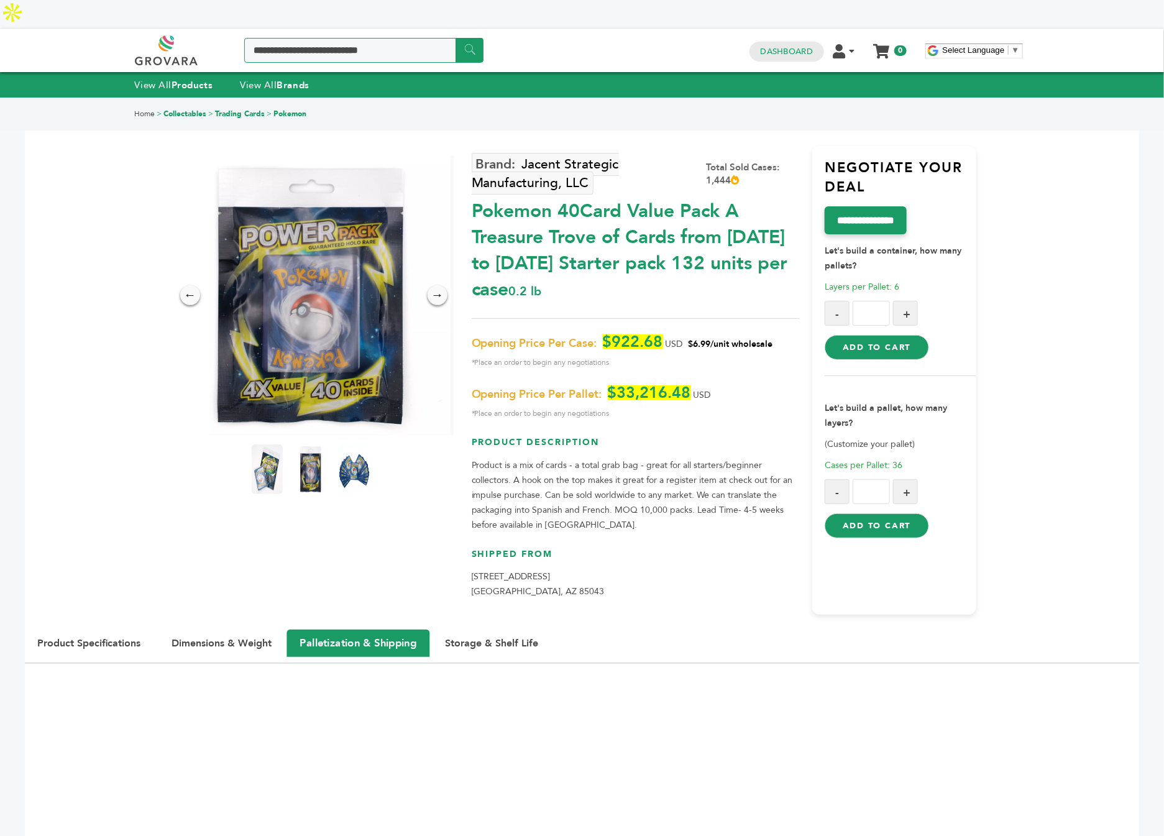
click at [301, 38] on input "Search a product or brand..." at bounding box center [363, 50] width 239 height 25
type input "********"
click at [456, 38] on input "******" at bounding box center [470, 50] width 28 height 24
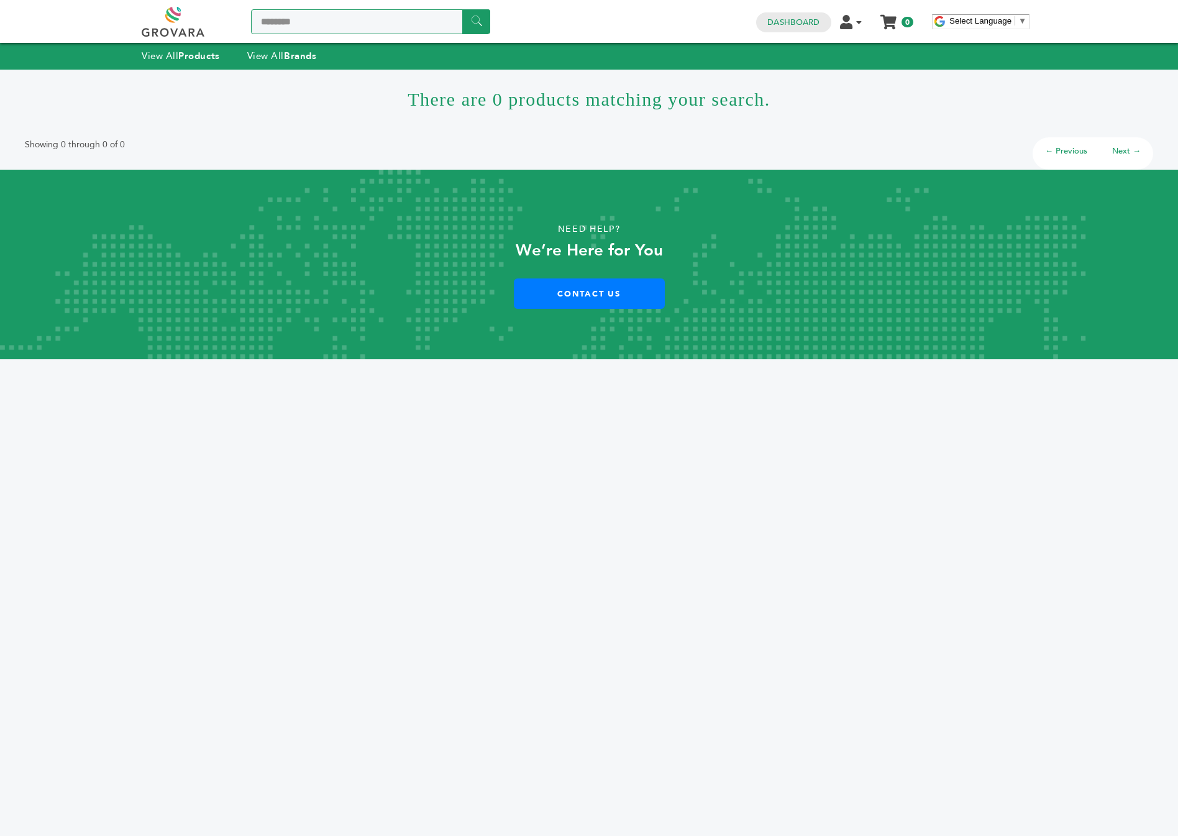
click at [316, 23] on input "********" at bounding box center [370, 21] width 239 height 25
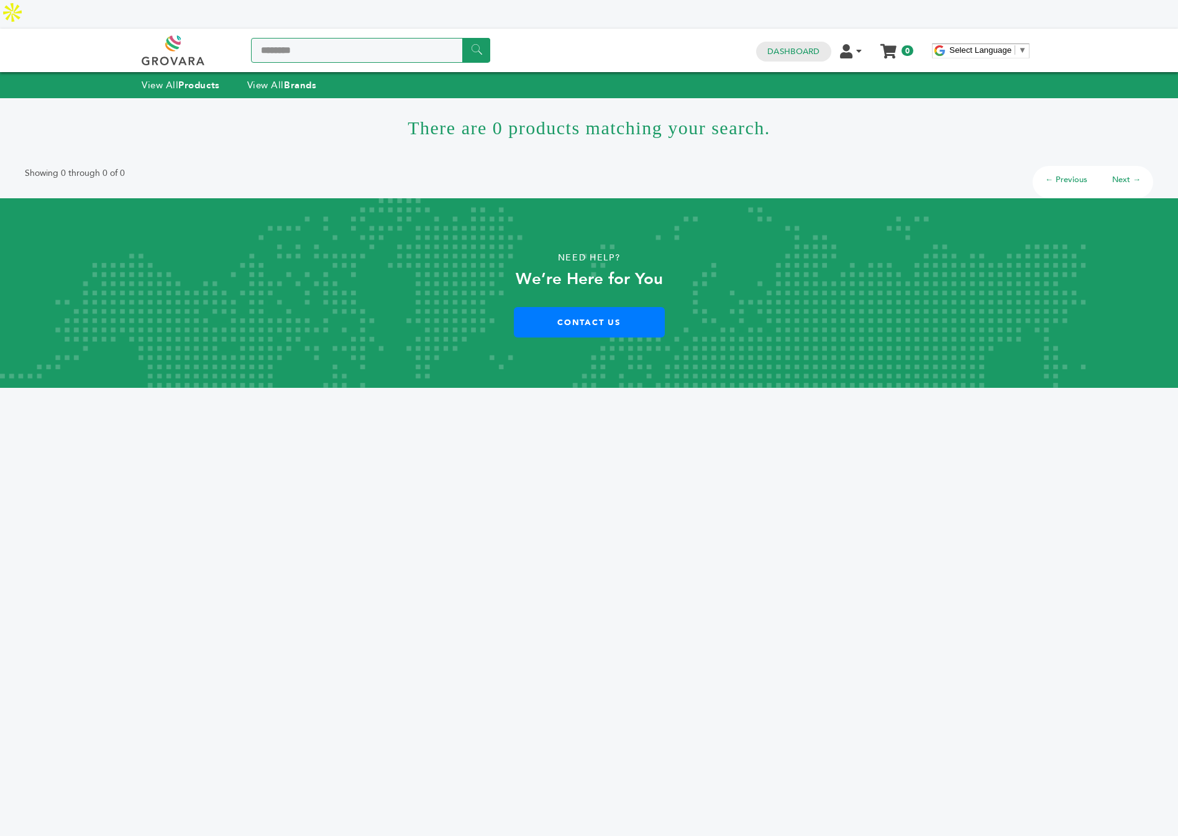
type input "********"
click at [462, 38] on input "******" at bounding box center [476, 50] width 28 height 24
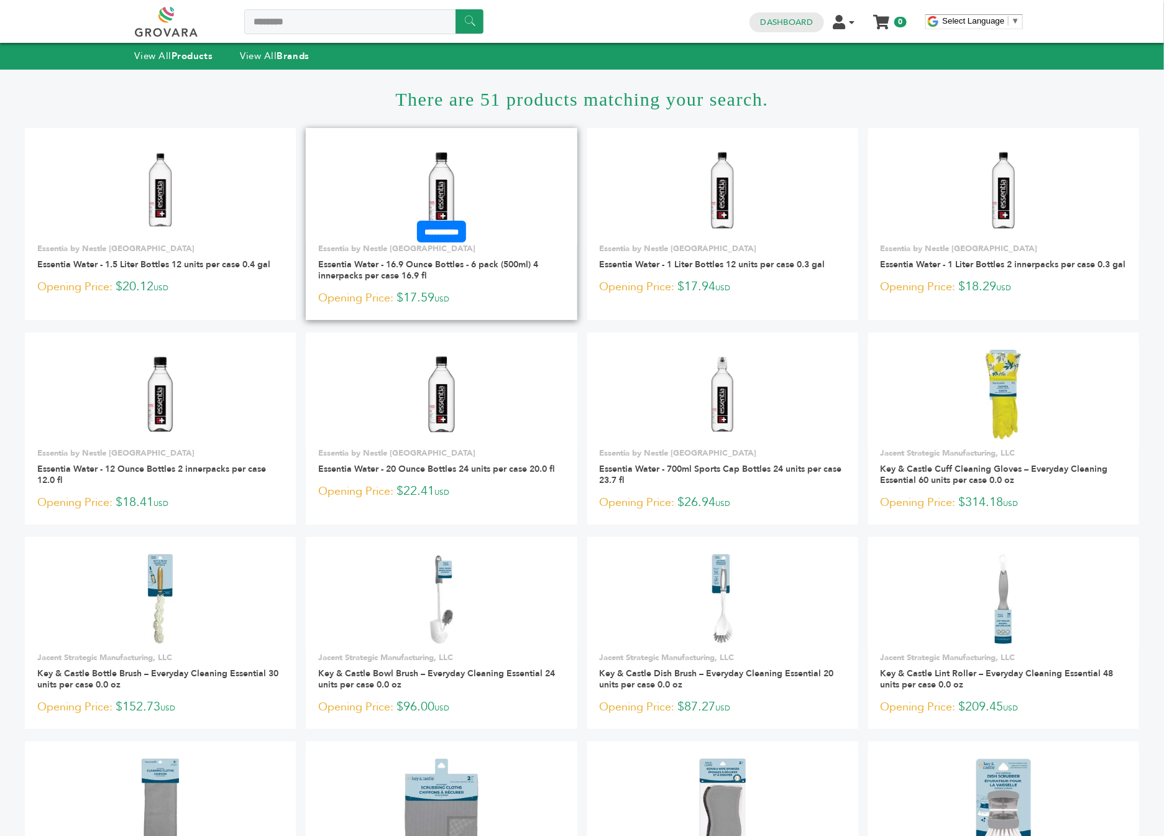
click at [454, 174] on img at bounding box center [442, 190] width 90 height 90
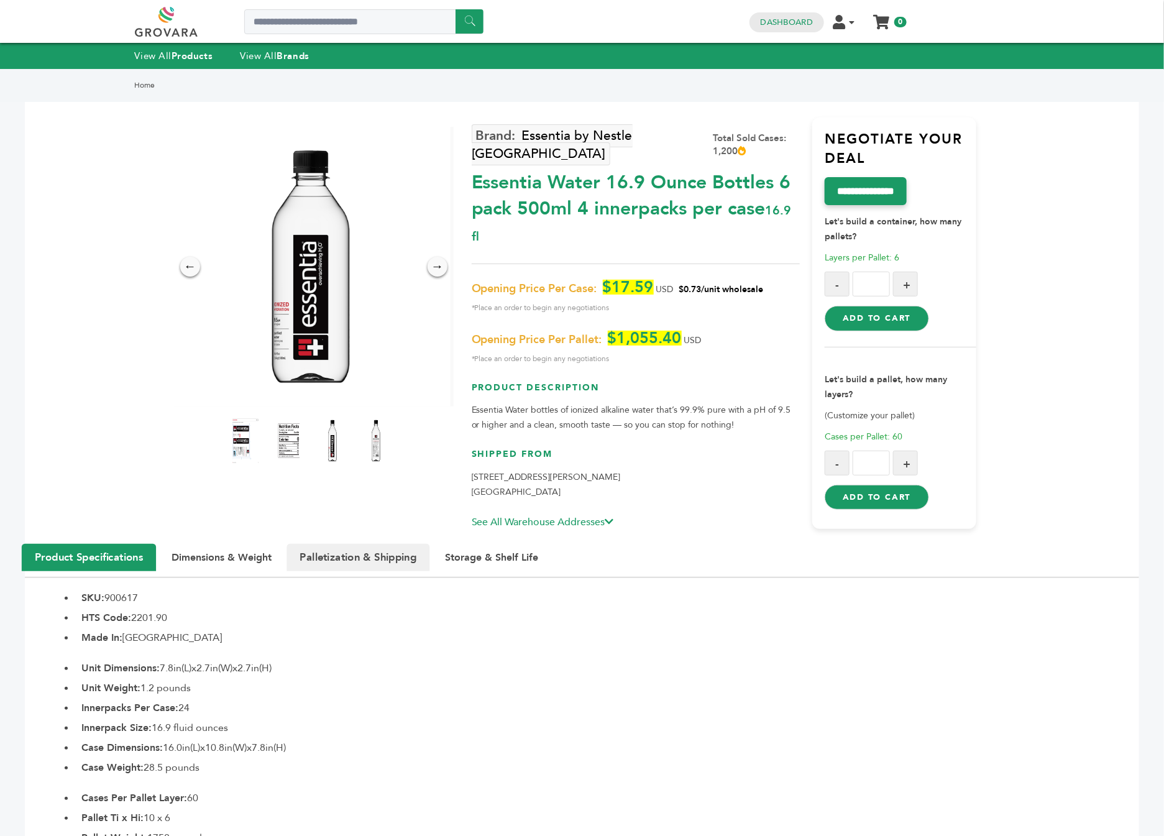
click at [346, 553] on button "Palletization & Shipping" at bounding box center [358, 557] width 143 height 27
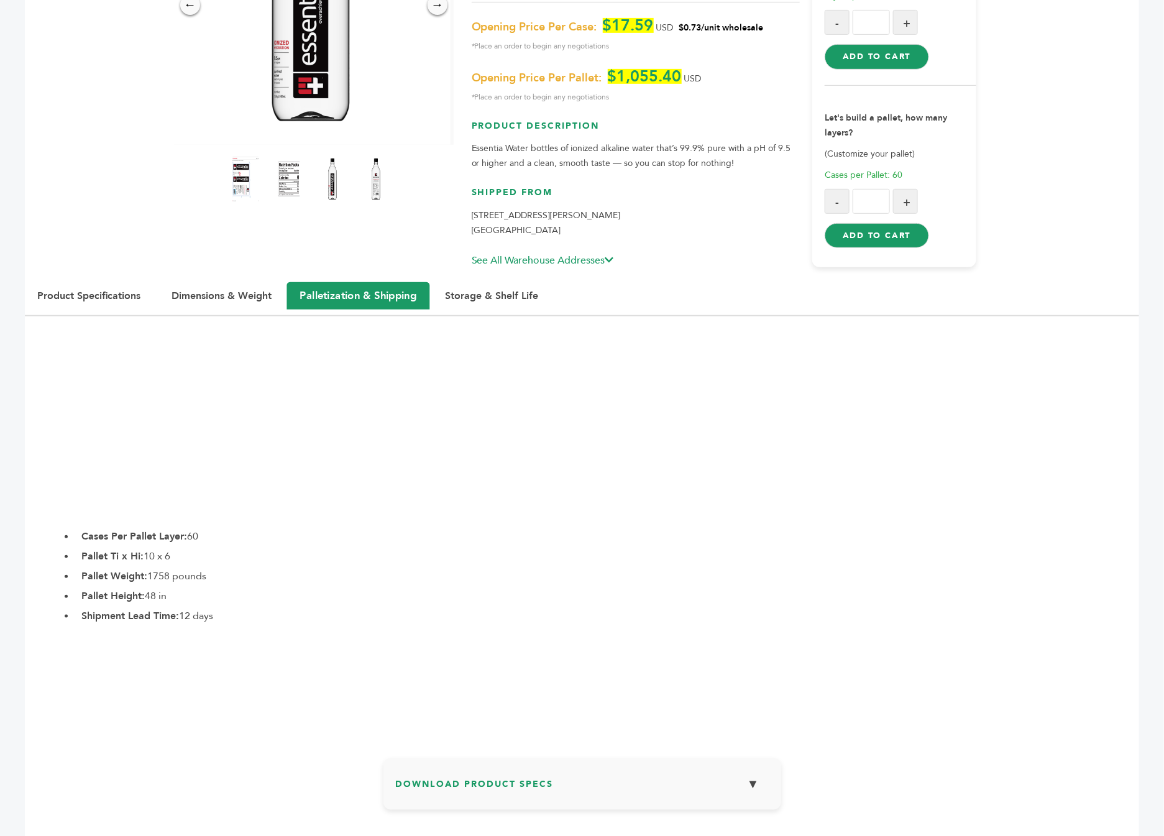
scroll to position [310, 0]
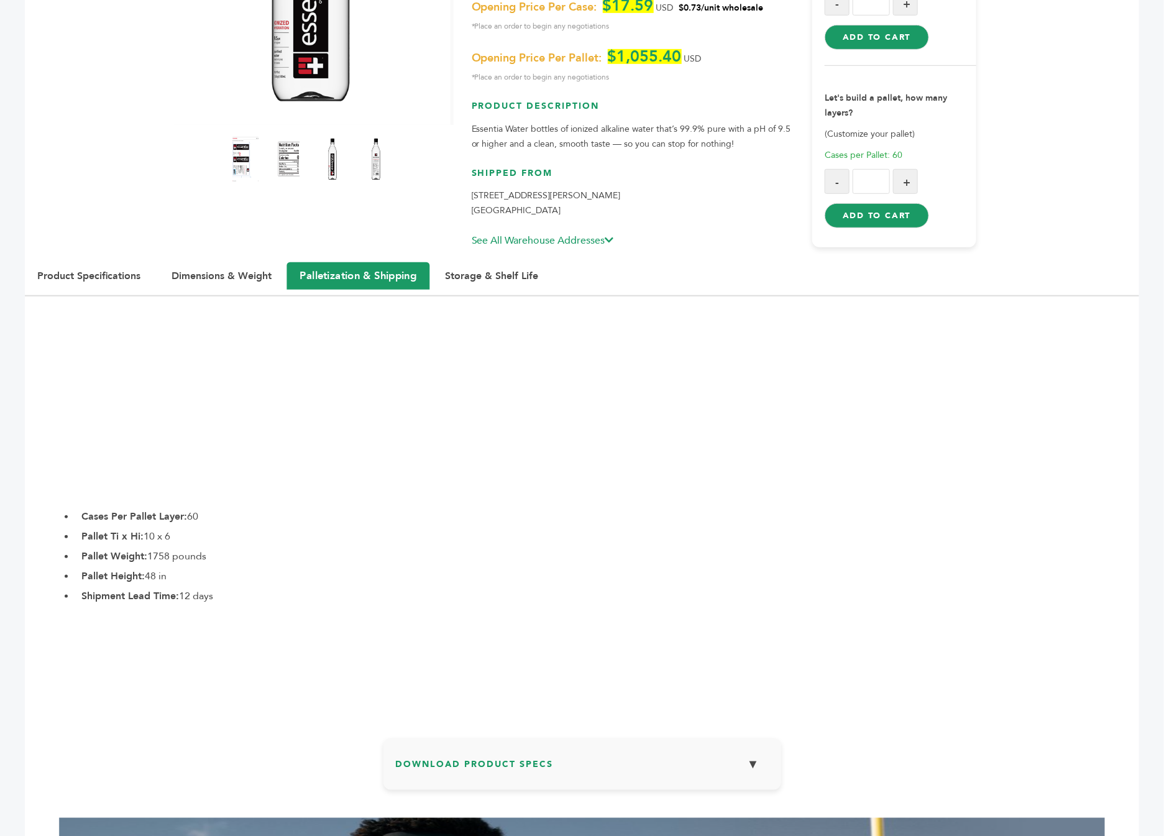
drag, startPoint x: 212, startPoint y: 482, endPoint x: 66, endPoint y: 480, distance: 145.4
click at [66, 509] on div "Cases Per Pallet Layer: 60 Pallet Ti x Hi: 10 x 6 Pallet Weight: 1758 pounds Pa…" at bounding box center [582, 556] width 1114 height 94
click at [309, 529] on li "Pallet Ti x Hi: 10 x 6" at bounding box center [607, 536] width 1064 height 15
click at [170, 510] on b "Cases Per Pallet Layer:" at bounding box center [134, 517] width 106 height 14
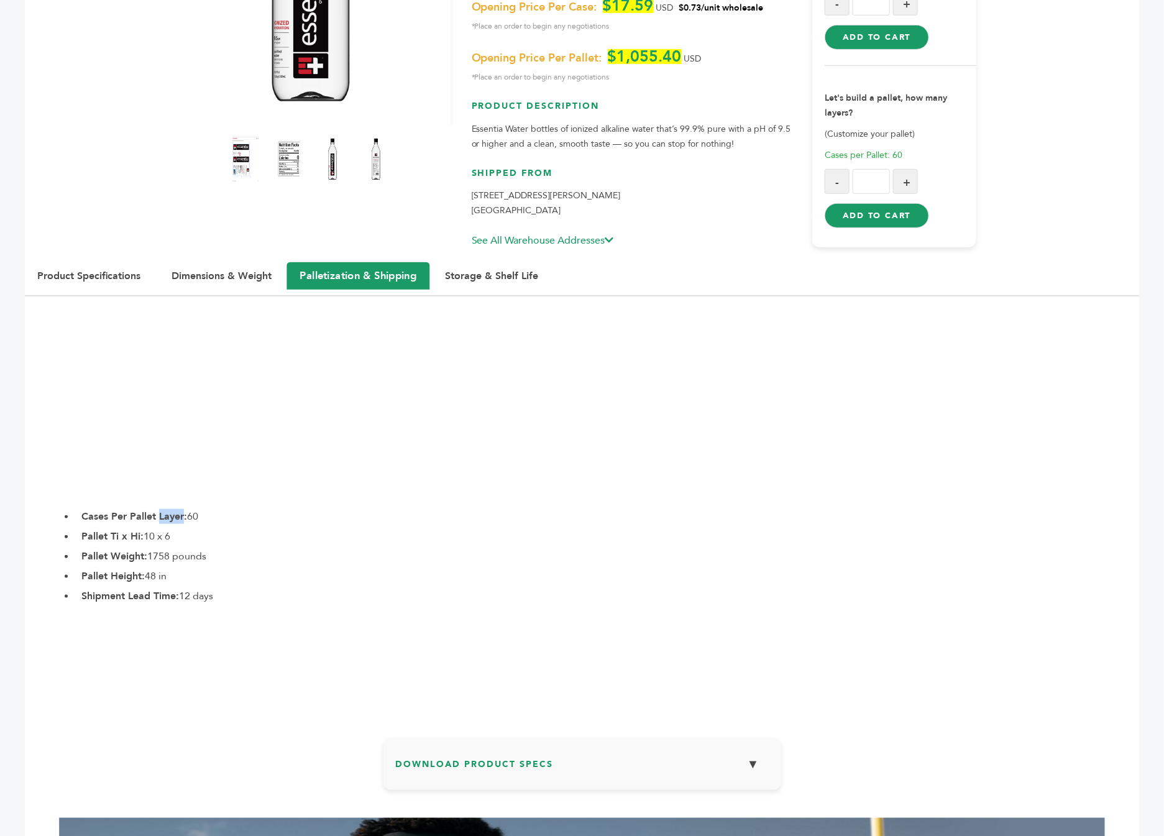
drag, startPoint x: 203, startPoint y: 499, endPoint x: 97, endPoint y: 492, distance: 105.9
click at [97, 509] on ul "Cases Per Pallet Layer: 60 Pallet Ti x Hi: 10 x 6 Pallet Weight: 1758 pounds Pa…" at bounding box center [607, 556] width 1064 height 94
click at [203, 589] on li "Shipment Lead Time: 12 days" at bounding box center [607, 596] width 1064 height 15
click at [187, 262] on button "Dimensions & Weight" at bounding box center [221, 275] width 131 height 27
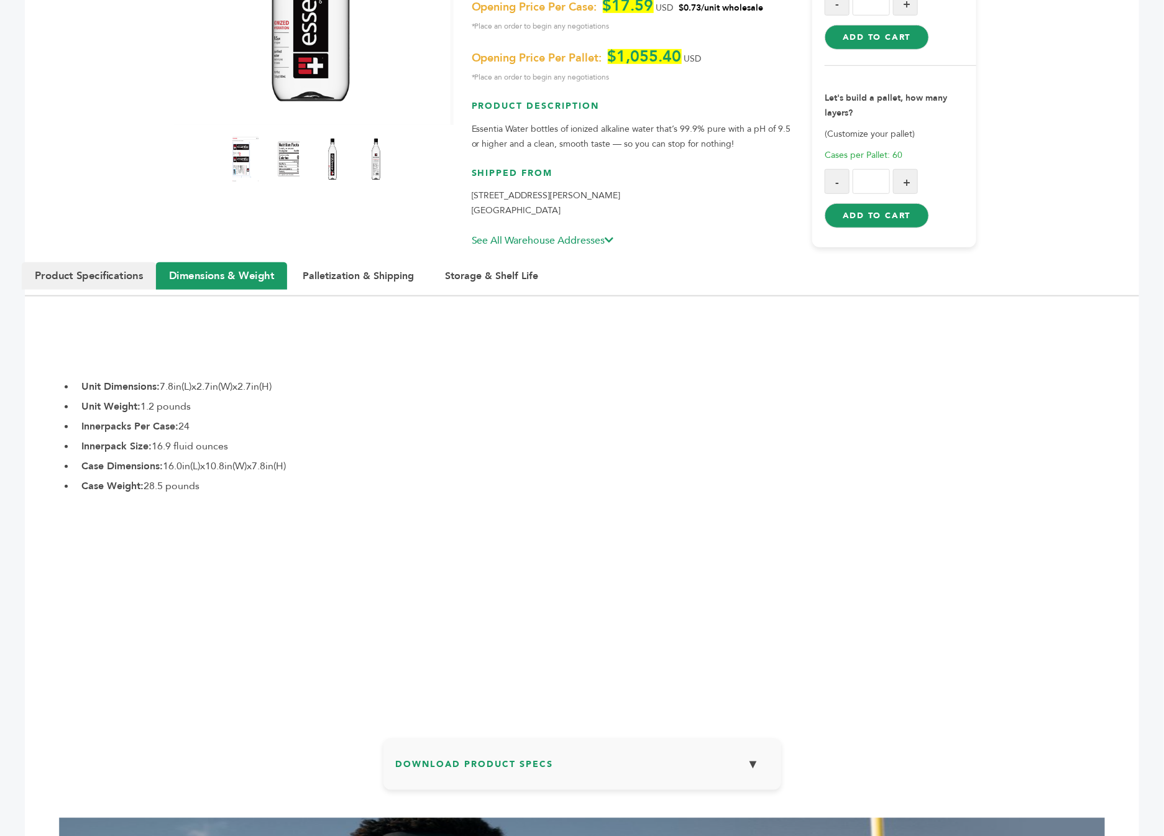
click at [124, 262] on button "Product Specifications" at bounding box center [89, 275] width 134 height 27
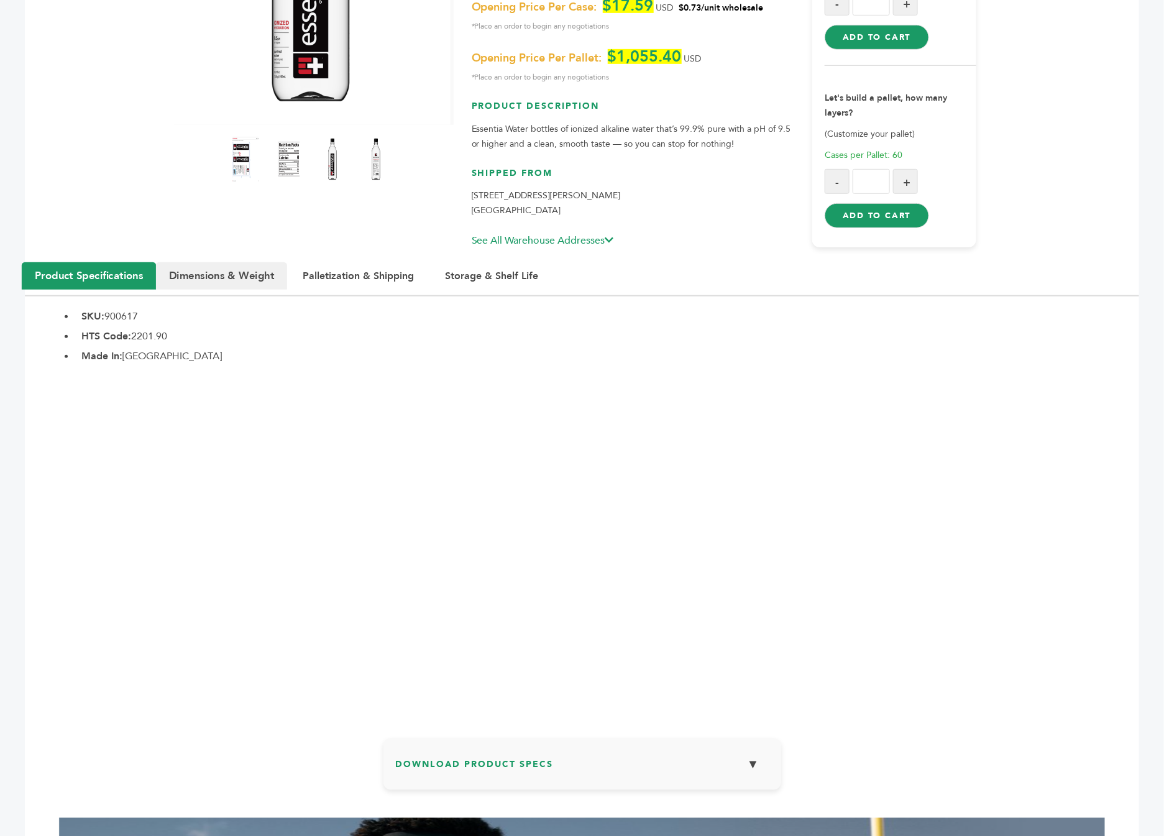
click at [183, 262] on button "Dimensions & Weight" at bounding box center [221, 275] width 131 height 27
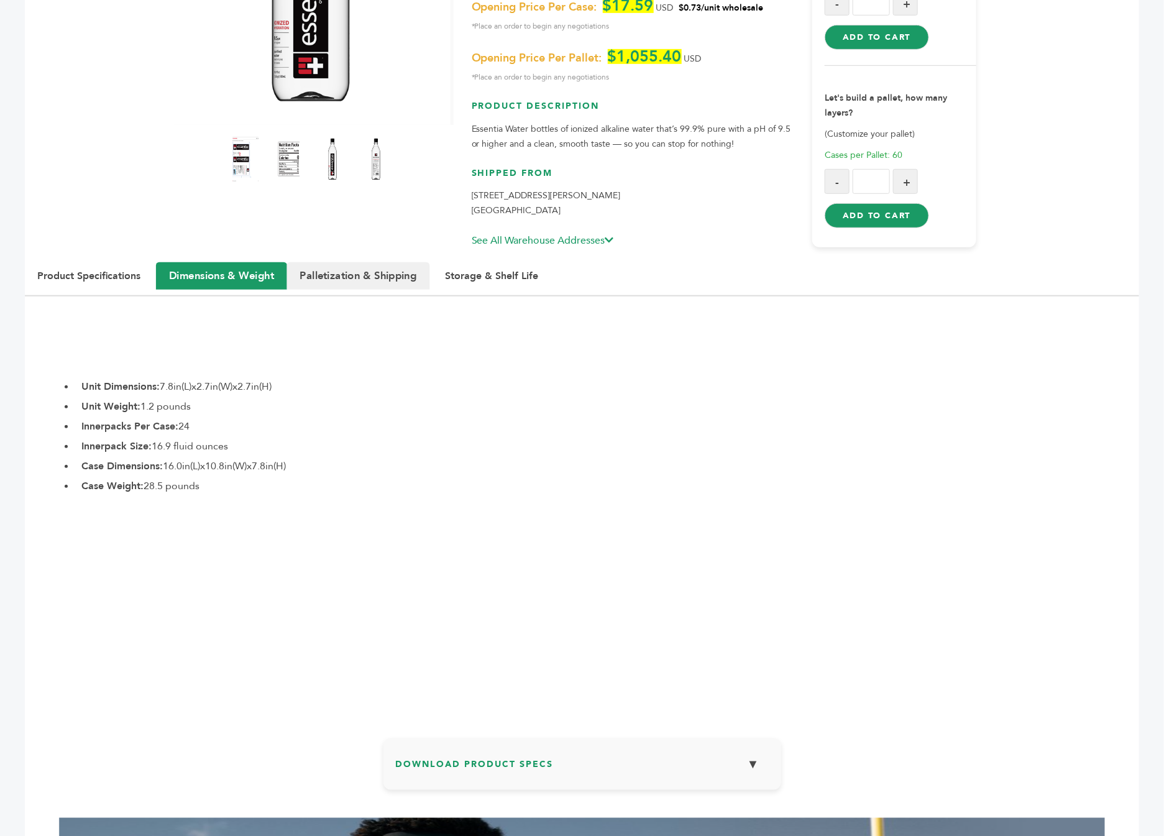
click at [362, 262] on button "Palletization & Shipping" at bounding box center [358, 275] width 143 height 27
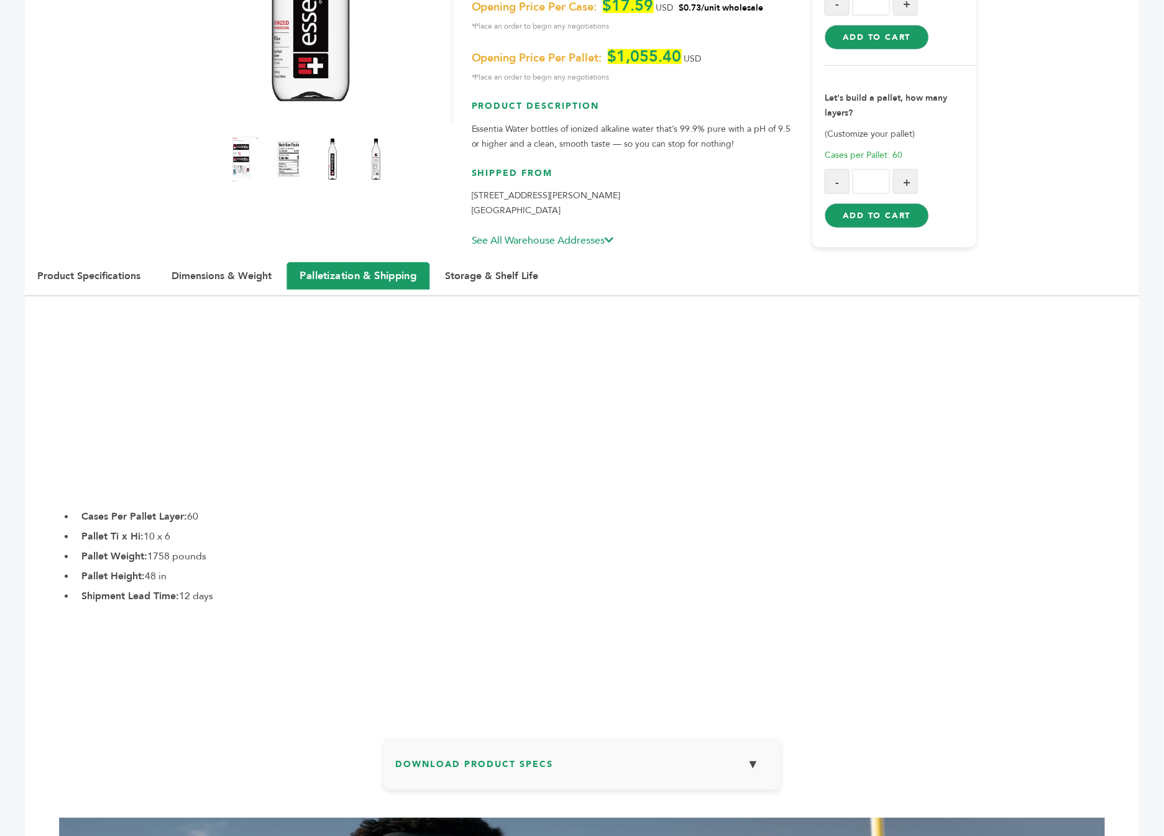
click at [175, 510] on b "Cases Per Pallet Layer:" at bounding box center [134, 517] width 106 height 14
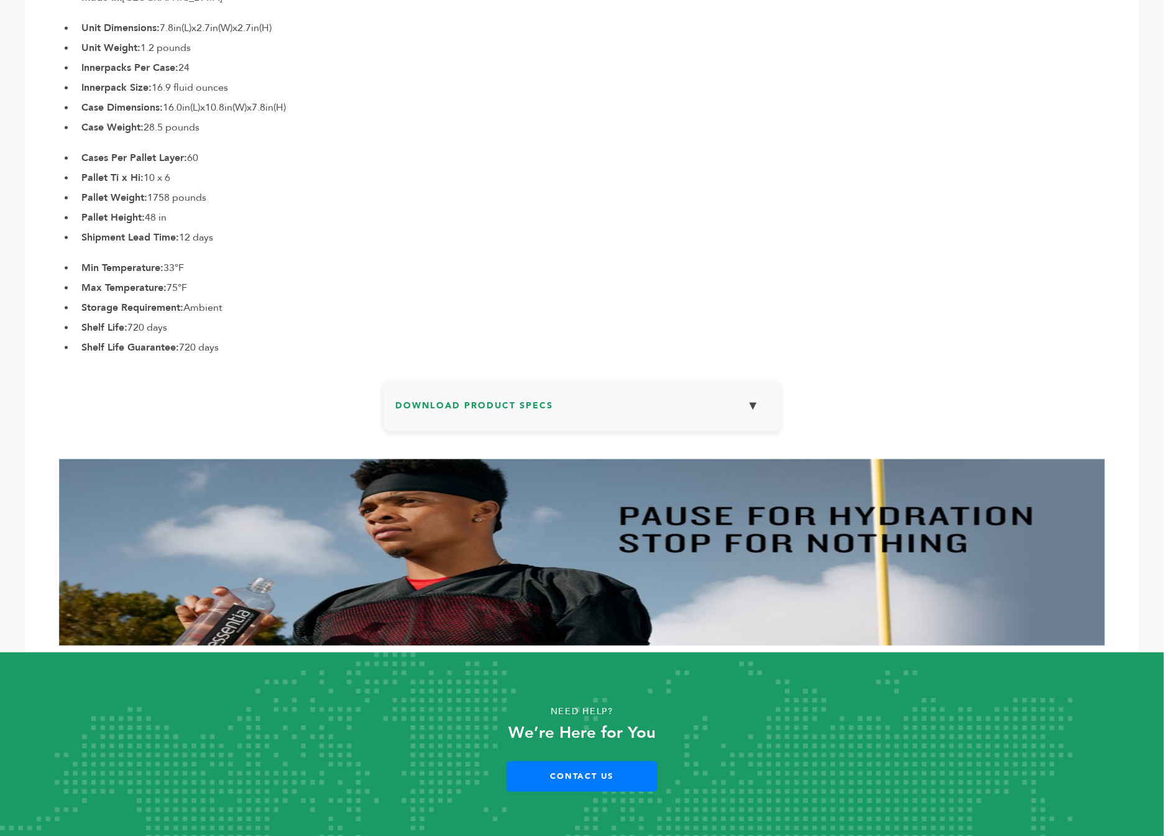
scroll to position [181, 0]
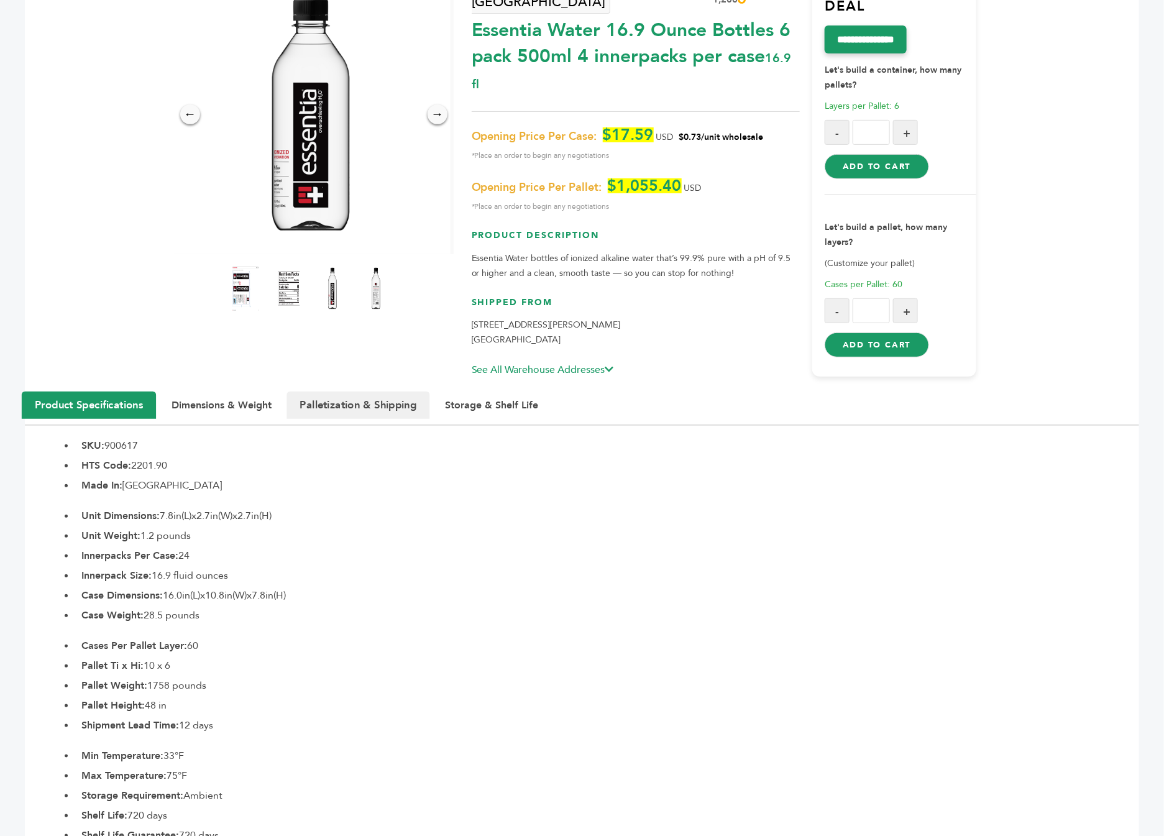
click at [329, 392] on button "Palletization & Shipping" at bounding box center [358, 405] width 143 height 27
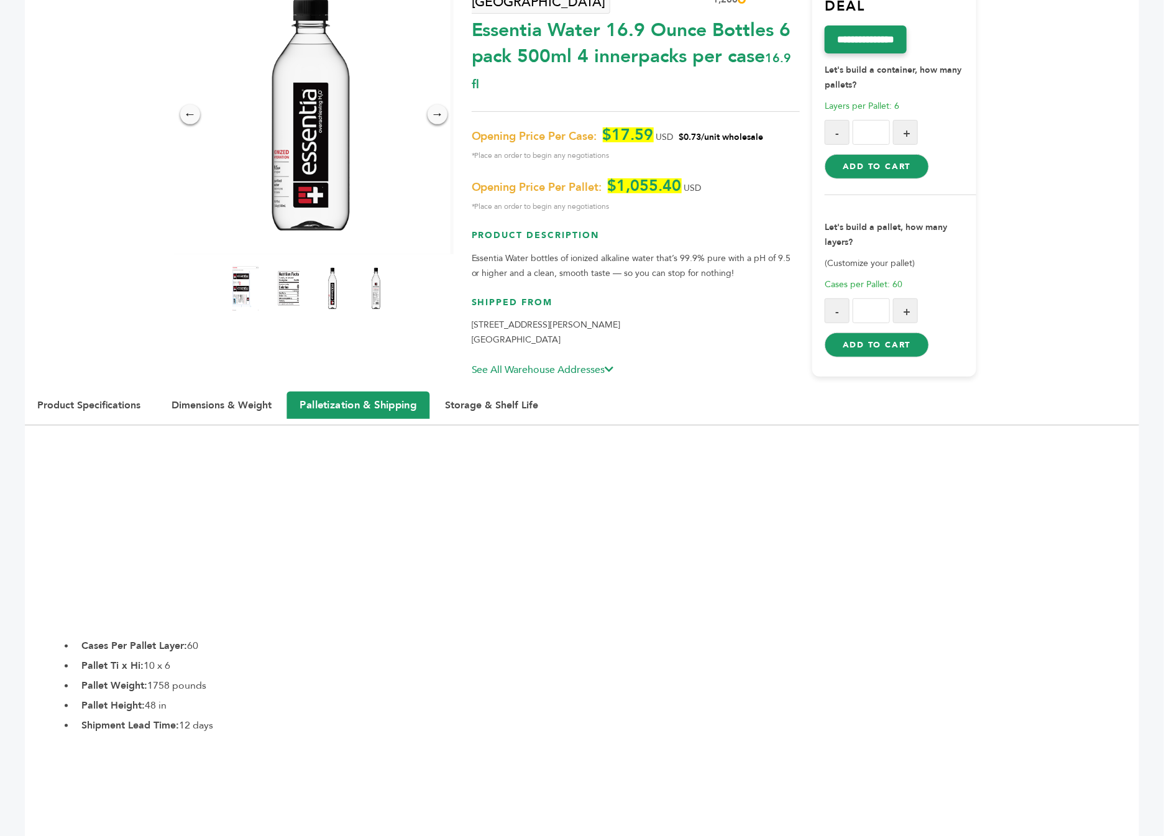
click at [167, 638] on ul "Cases Per Pallet Layer: 60 Pallet Ti x Hi: 10 x 6 Pallet Weight: 1758 pounds Pa…" at bounding box center [607, 685] width 1064 height 94
click at [168, 639] on b "Cases Per Pallet Layer:" at bounding box center [134, 646] width 106 height 14
click at [108, 392] on button "Product Specifications" at bounding box center [89, 405] width 134 height 27
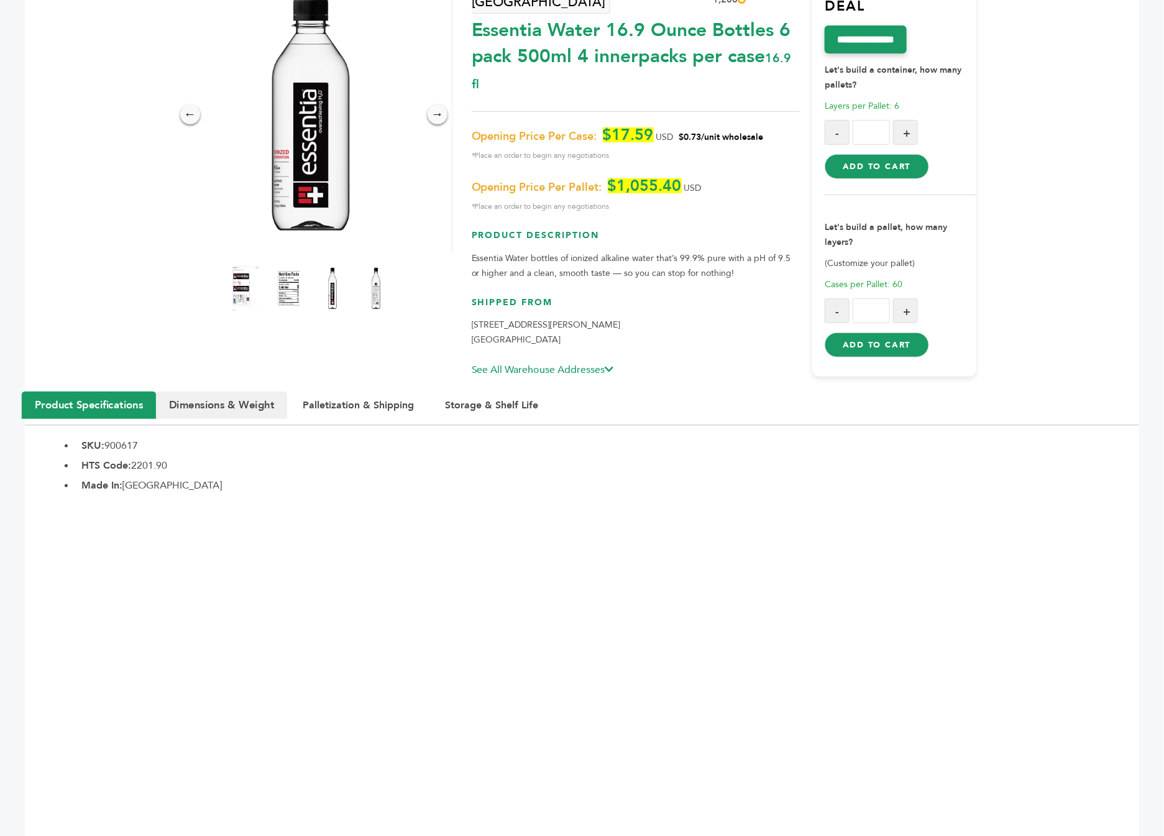
click at [235, 392] on button "Dimensions & Weight" at bounding box center [221, 405] width 131 height 27
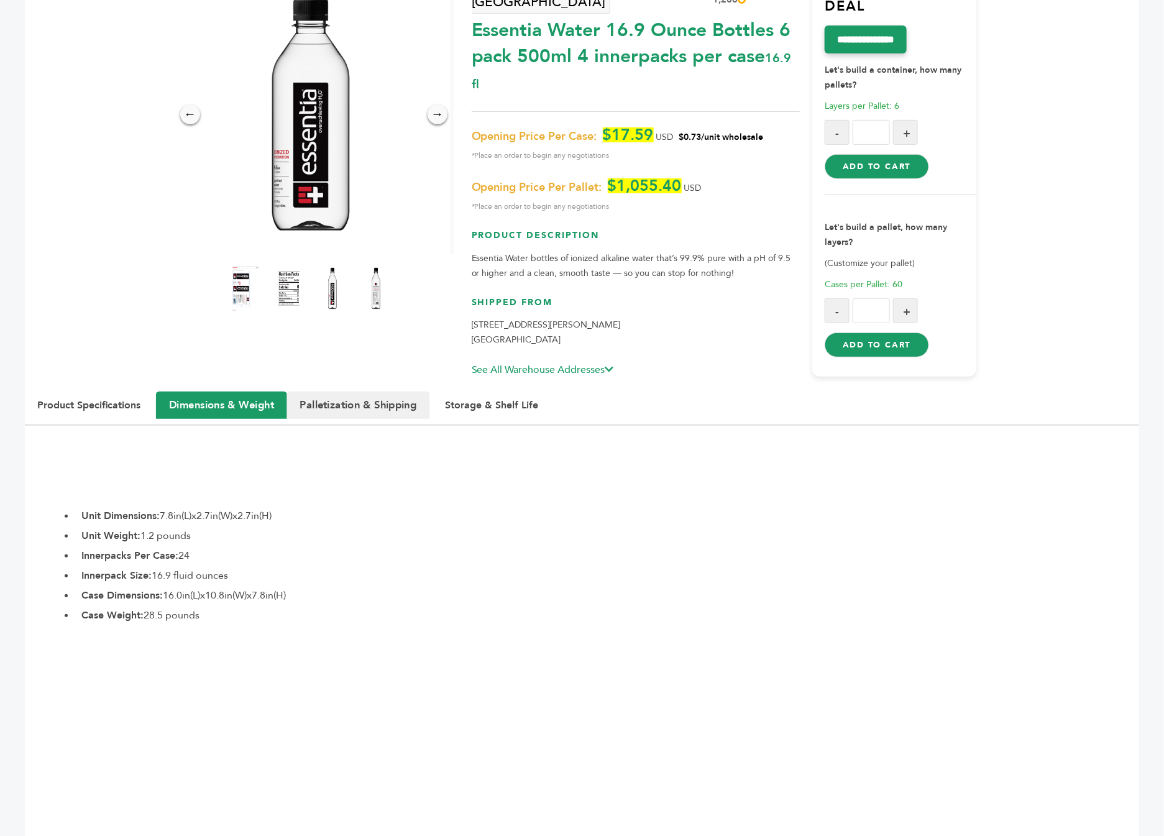
click at [377, 392] on button "Palletization & Shipping" at bounding box center [358, 405] width 143 height 27
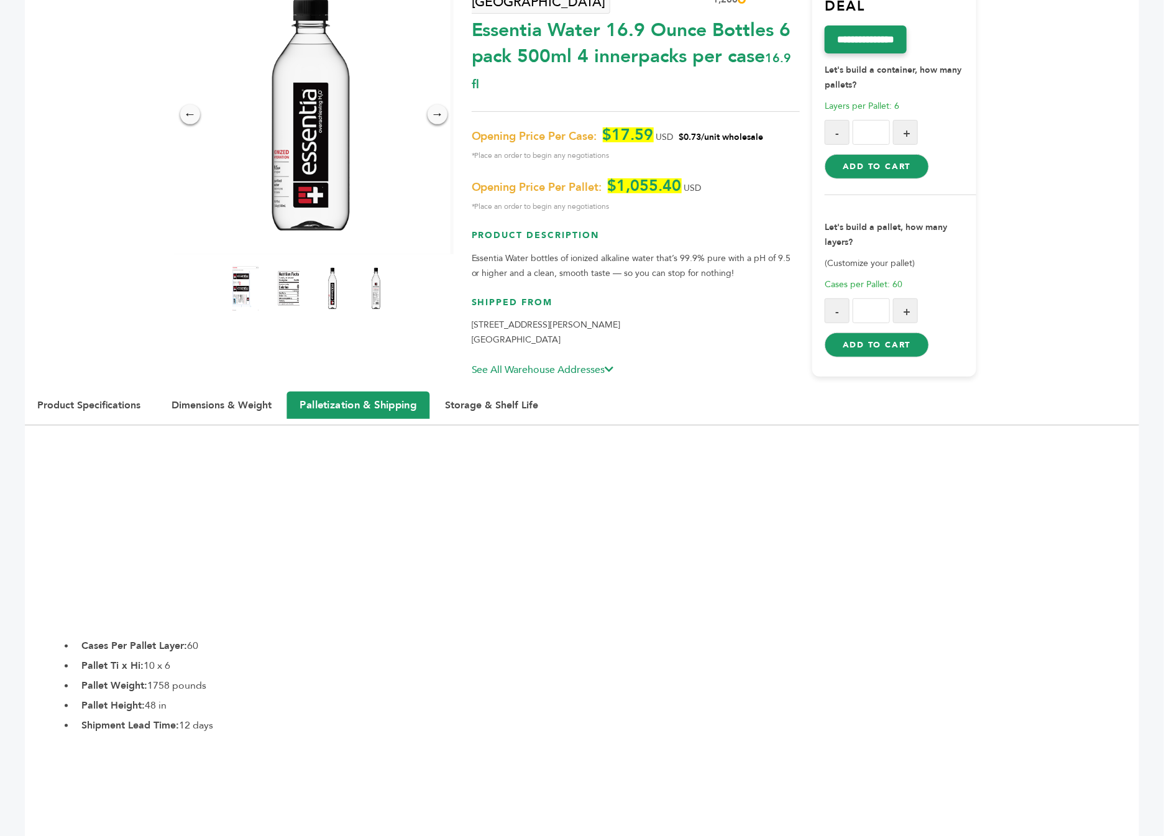
click at [124, 659] on b "Pallet Ti x Hi:" at bounding box center [112, 666] width 62 height 14
drag, startPoint x: 213, startPoint y: 613, endPoint x: 62, endPoint y: 613, distance: 151.0
click at [75, 638] on li "Cases Per Pallet Layer: 60" at bounding box center [607, 645] width 1064 height 15
drag, startPoint x: 109, startPoint y: 632, endPoint x: 157, endPoint y: 627, distance: 48.7
click at [155, 658] on li "Pallet Ti x Hi: 10 x 6" at bounding box center [607, 665] width 1064 height 15
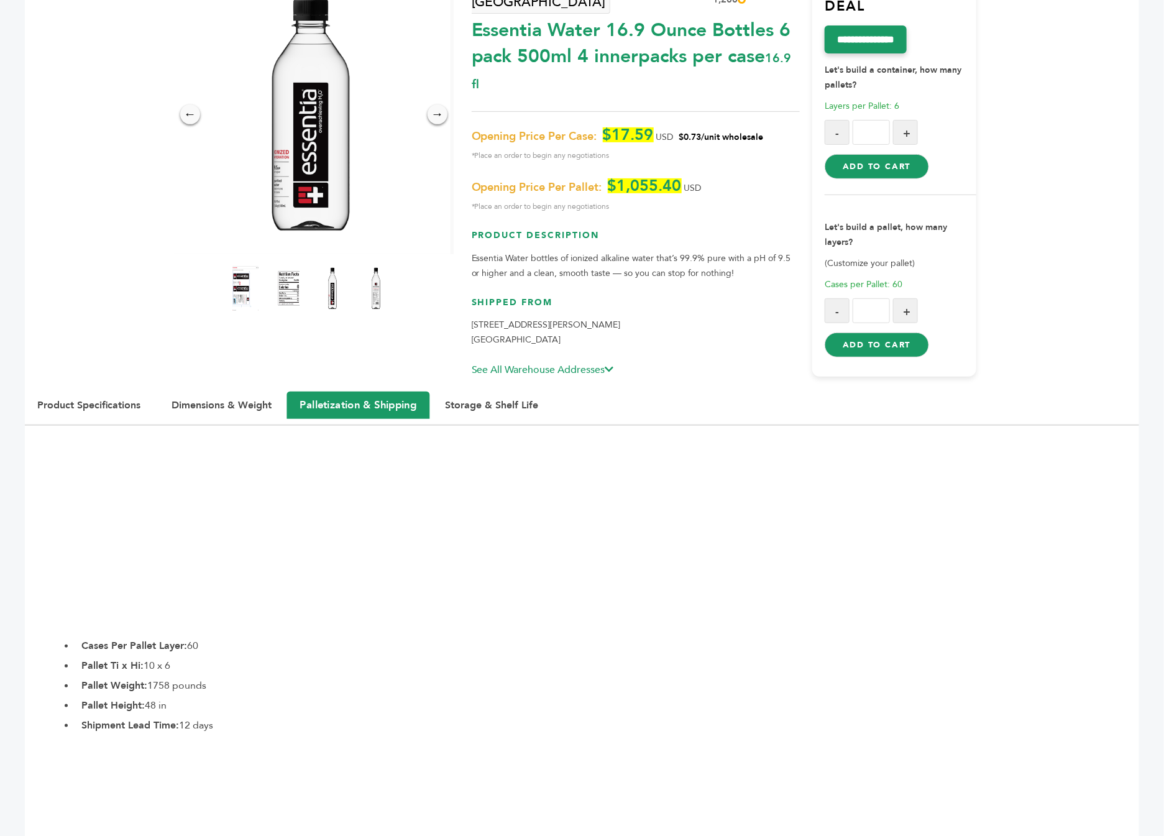
click at [78, 658] on li "Pallet Ti x Hi: 10 x 6" at bounding box center [607, 665] width 1064 height 15
drag, startPoint x: 75, startPoint y: 625, endPoint x: 144, endPoint y: 630, distance: 68.5
click at [144, 638] on div "Cases Per Pallet Layer: 60 Pallet Ti x Hi: 10 x 6 Pallet Weight: 1758 pounds Pa…" at bounding box center [582, 685] width 1114 height 94
click at [135, 643] on ul "Cases Per Pallet Layer: 60 Pallet Ti x Hi: 10 x 6 Pallet Weight: 1758 pounds Pa…" at bounding box center [607, 685] width 1064 height 94
drag, startPoint x: 140, startPoint y: 632, endPoint x: 149, endPoint y: 640, distance: 12.3
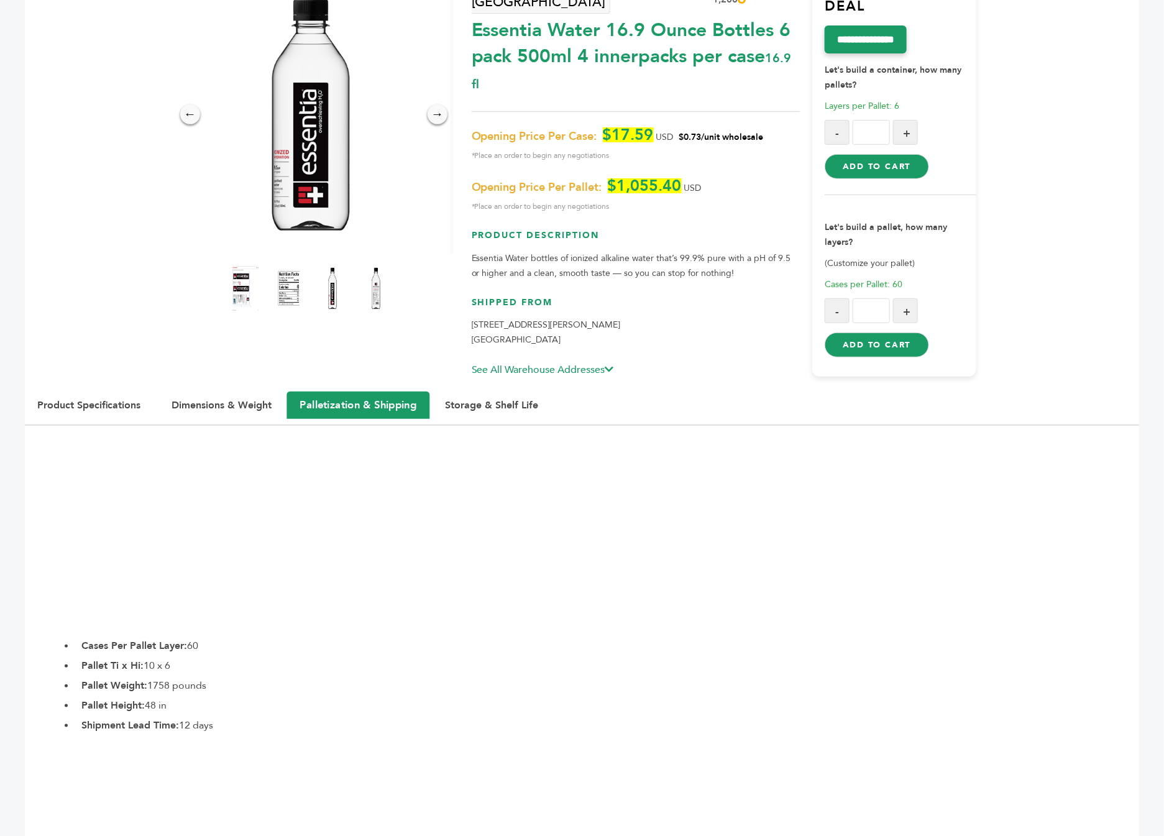
click at [140, 659] on b "Pallet Ti x Hi:" at bounding box center [112, 666] width 62 height 14
click at [156, 658] on li "Pallet Ti x Hi: 10 x 6" at bounding box center [607, 665] width 1064 height 15
drag, startPoint x: 154, startPoint y: 631, endPoint x: 145, endPoint y: 631, distance: 9.3
click at [145, 658] on li "Pallet Ti x Hi: 10 x 6" at bounding box center [607, 665] width 1064 height 15
click at [182, 658] on li "Pallet Ti x Hi: 10 x 6" at bounding box center [607, 665] width 1064 height 15
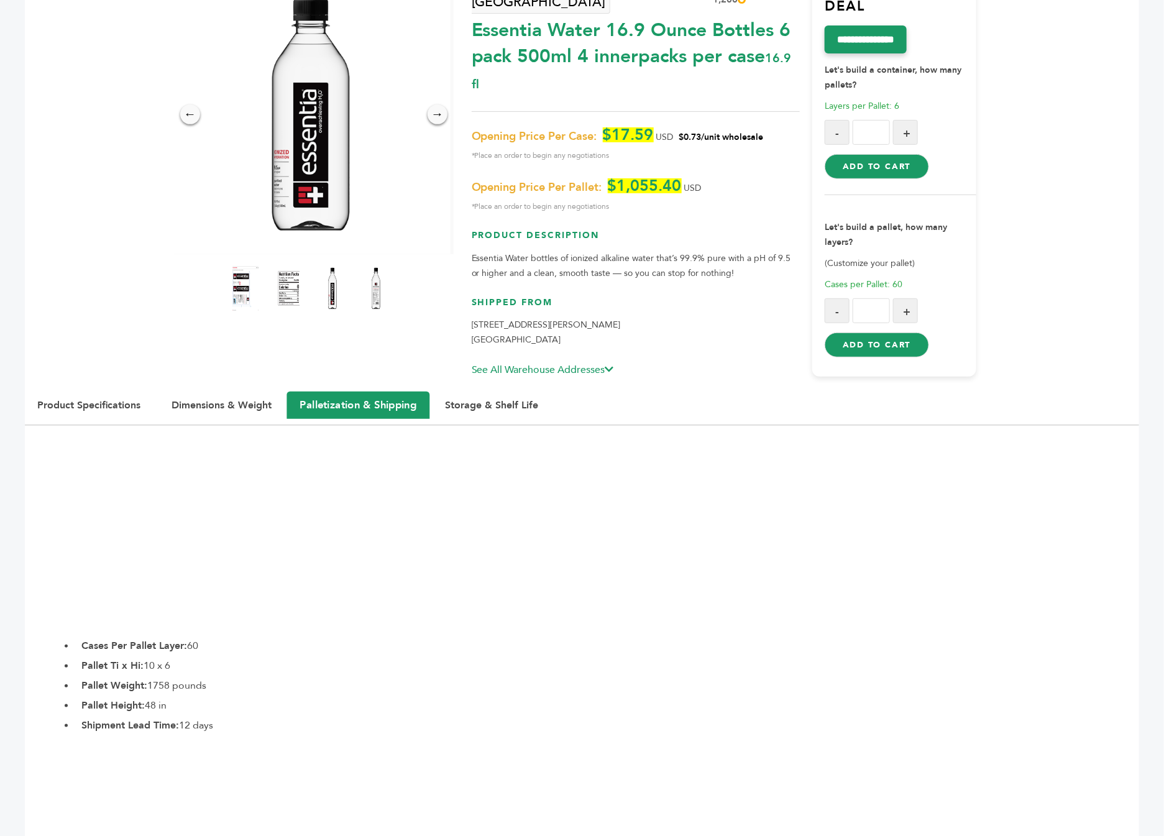
drag, startPoint x: 175, startPoint y: 629, endPoint x: 195, endPoint y: 635, distance: 20.1
click at [195, 658] on li "Pallet Ti x Hi: 10 x 6" at bounding box center [607, 665] width 1064 height 15
drag, startPoint x: 175, startPoint y: 630, endPoint x: 162, endPoint y: 630, distance: 12.4
click at [162, 658] on li "Pallet Ti x Hi: 10 x 6" at bounding box center [607, 665] width 1064 height 15
click at [176, 658] on li "Pallet Ti x Hi: 10 x 6" at bounding box center [607, 665] width 1064 height 15
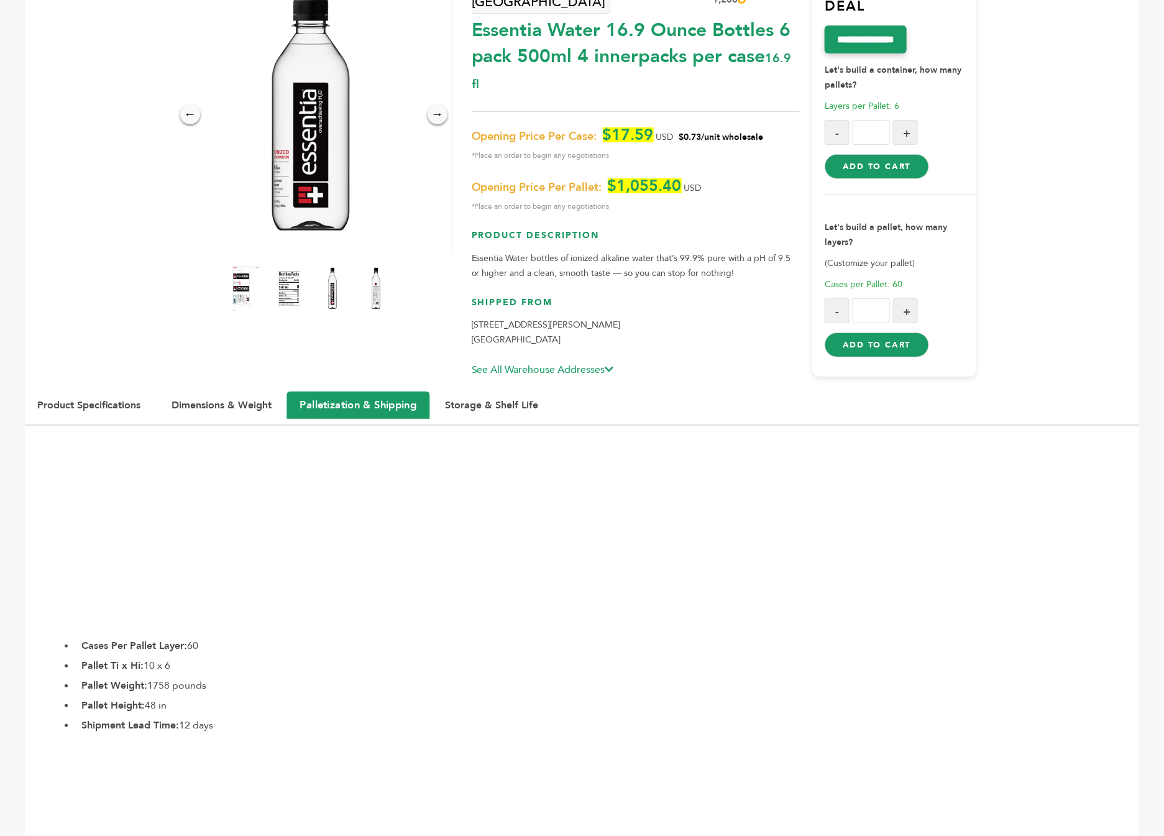
click at [157, 658] on li "Pallet Ti x Hi: 10 x 6" at bounding box center [607, 665] width 1064 height 15
drag, startPoint x: 149, startPoint y: 630, endPoint x: 180, endPoint y: 632, distance: 31.1
click at [180, 658] on li "Pallet Ti x Hi: 10 x 6" at bounding box center [607, 665] width 1064 height 15
